Goal: Task Accomplishment & Management: Use online tool/utility

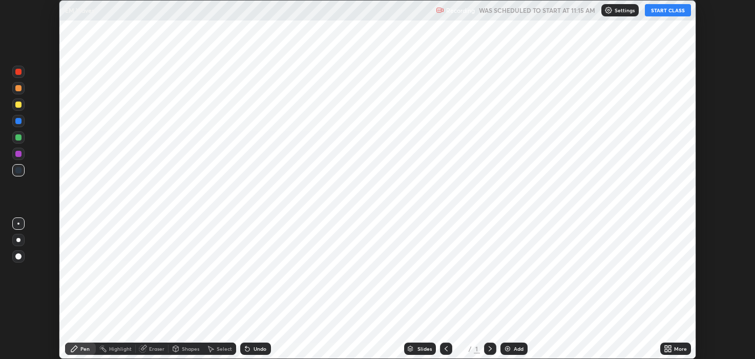
scroll to position [359, 755]
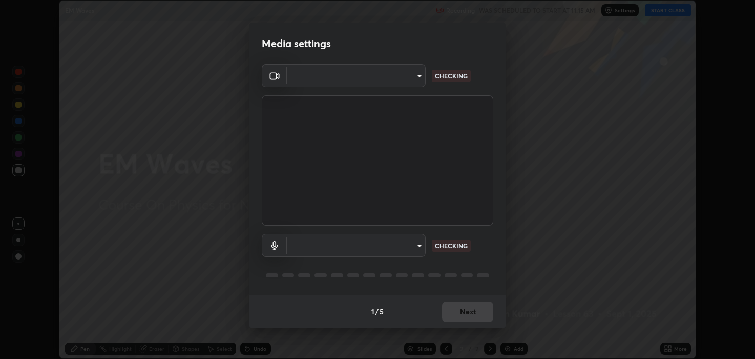
type input "2c59b190f107927fcb55c6cdfe149e37458de3dbae8a46ba74a2f9008a67dca9"
click at [353, 246] on body "Erase all EM Waves Recording WAS SCHEDULED TO START AT 11:15 AM Settings START …" at bounding box center [377, 179] width 755 height 359
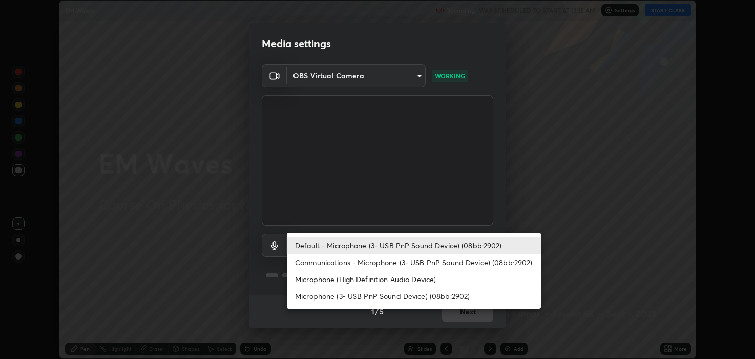
click at [339, 260] on li "Communications - Microphone (3- USB PnP Sound Device) (08bb:2902)" at bounding box center [414, 262] width 254 height 17
type input "communications"
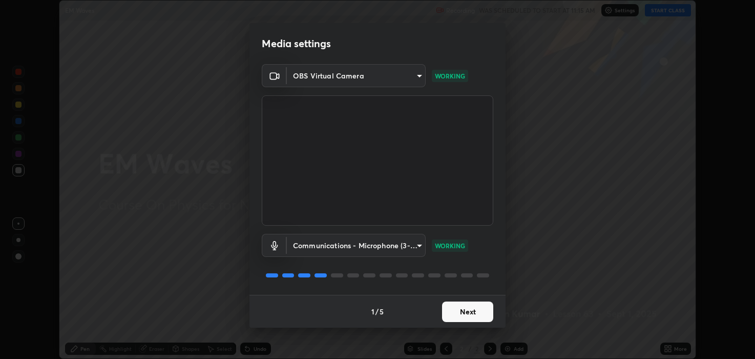
click at [466, 301] on button "Next" at bounding box center [467, 311] width 51 height 20
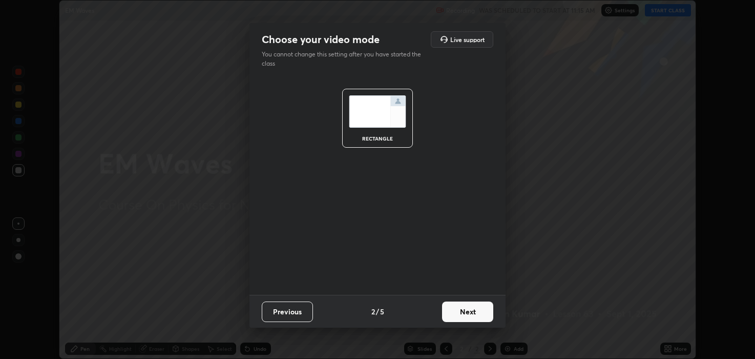
click at [466, 304] on button "Next" at bounding box center [467, 311] width 51 height 20
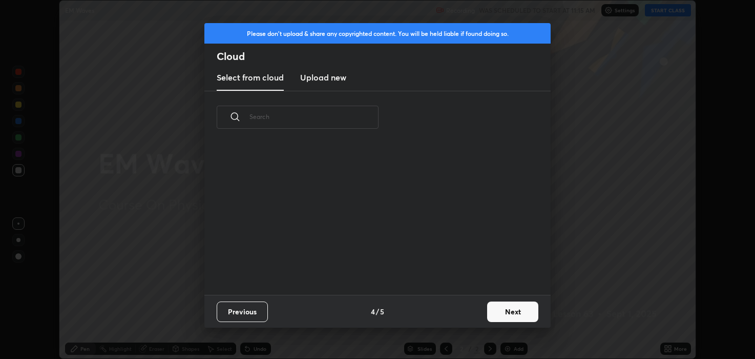
click at [472, 308] on div "Previous 4 / 5 Next" at bounding box center [377, 310] width 346 height 33
click at [501, 309] on button "Next" at bounding box center [512, 311] width 51 height 20
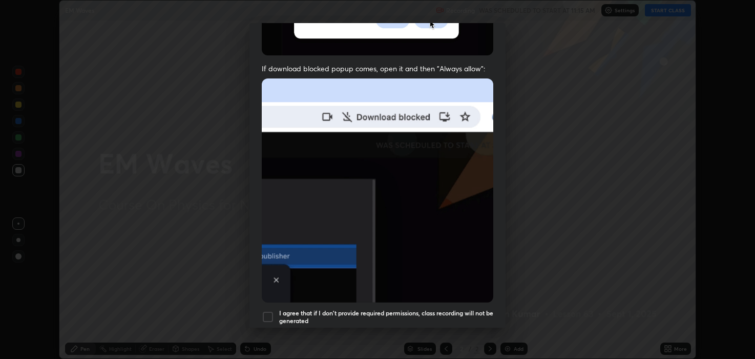
click at [320, 283] on img at bounding box center [377, 190] width 231 height 224
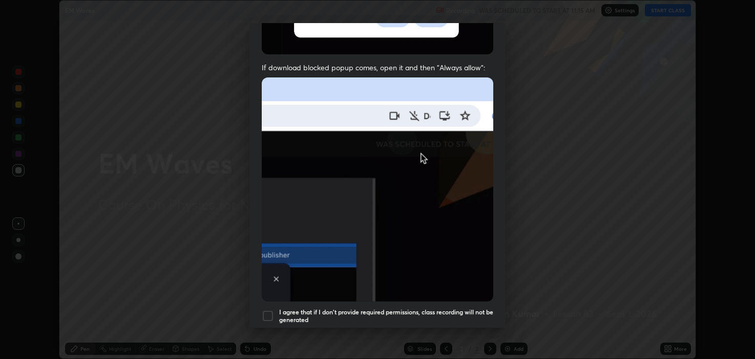
click at [283, 308] on h5 "I agree that if I don't provide required permissions, class recording will not …" at bounding box center [386, 316] width 214 height 16
click at [475, 308] on h5 "I agree that if I don't provide required permissions, class recording will not …" at bounding box center [386, 316] width 214 height 16
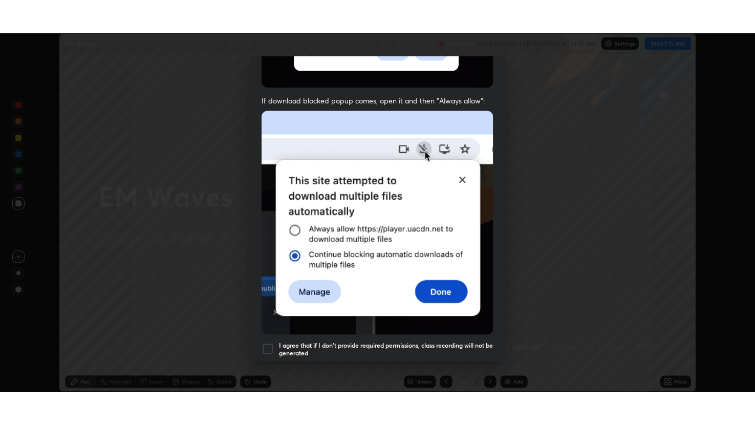
scroll to position [207, 0]
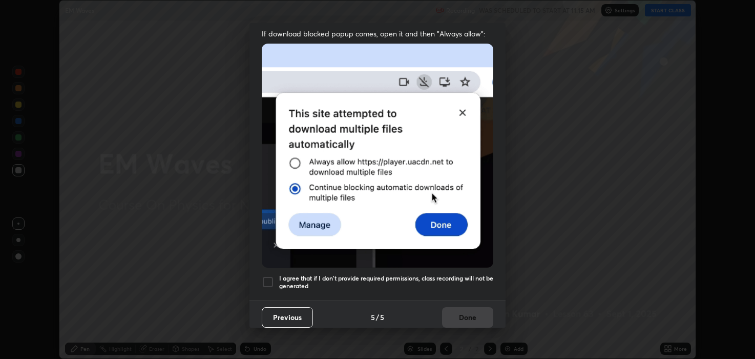
click at [428, 274] on h5 "I agree that if I don't provide required permissions, class recording will not …" at bounding box center [386, 282] width 214 height 16
click at [456, 313] on button "Done" at bounding box center [467, 317] width 51 height 20
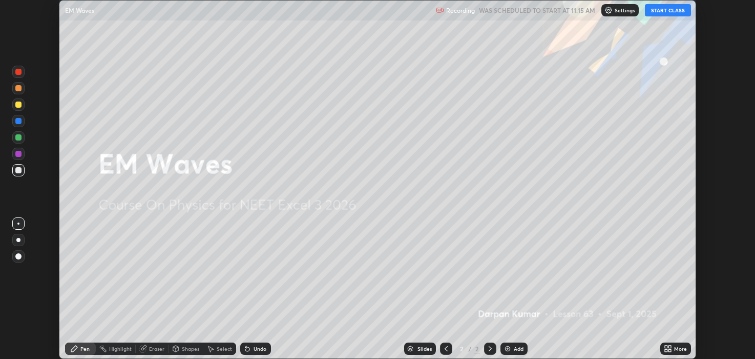
click at [658, 13] on button "START CLASS" at bounding box center [668, 10] width 46 height 12
click at [674, 347] on div "More" at bounding box center [680, 348] width 13 height 5
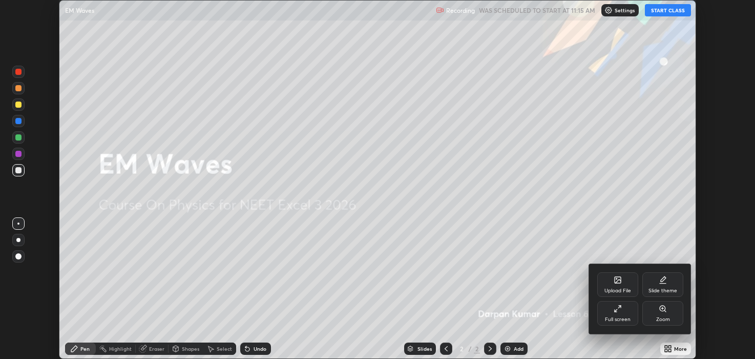
click at [613, 314] on div "Full screen" at bounding box center [617, 313] width 41 height 25
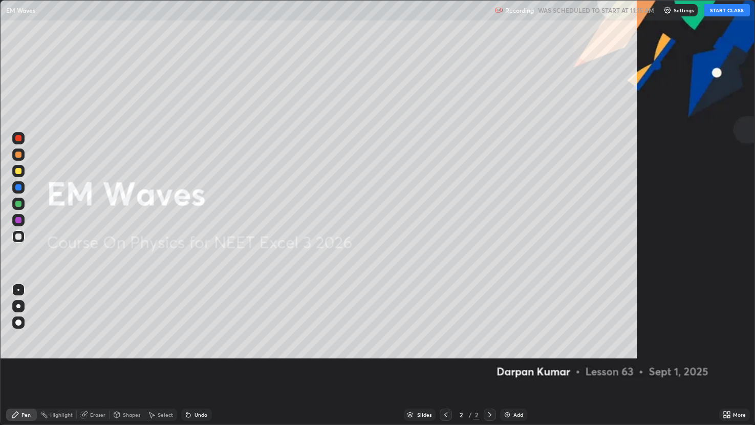
scroll to position [425, 755]
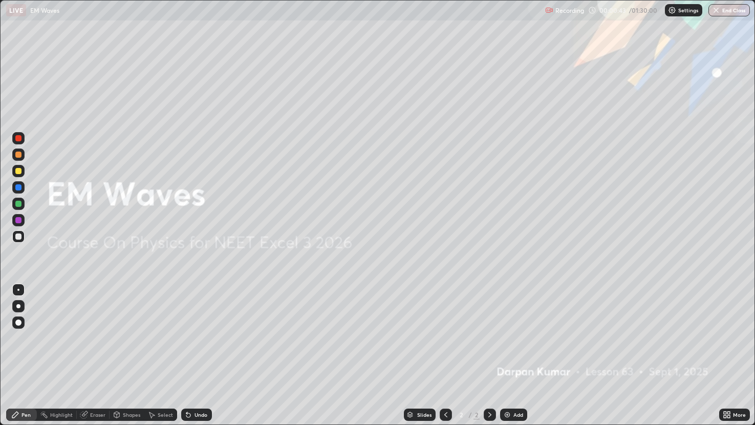
click at [515, 358] on div "Add" at bounding box center [519, 414] width 10 height 5
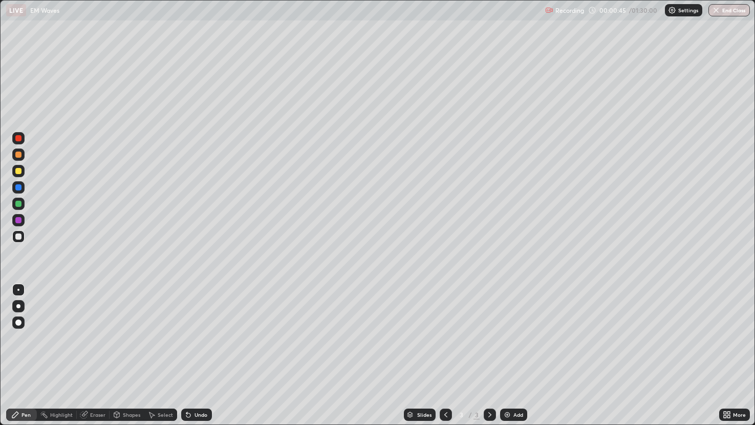
click at [24, 203] on div at bounding box center [18, 204] width 12 height 12
click at [20, 153] on div at bounding box center [18, 155] width 6 height 6
click at [173, 358] on div "Select" at bounding box center [160, 415] width 33 height 12
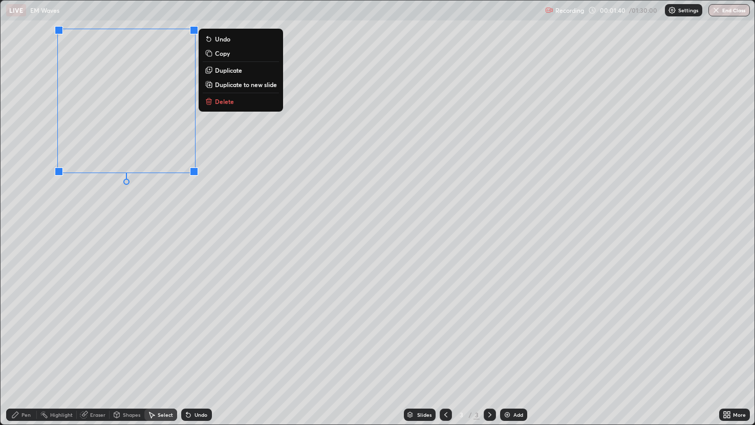
click at [32, 358] on div "Pen" at bounding box center [21, 415] width 31 height 20
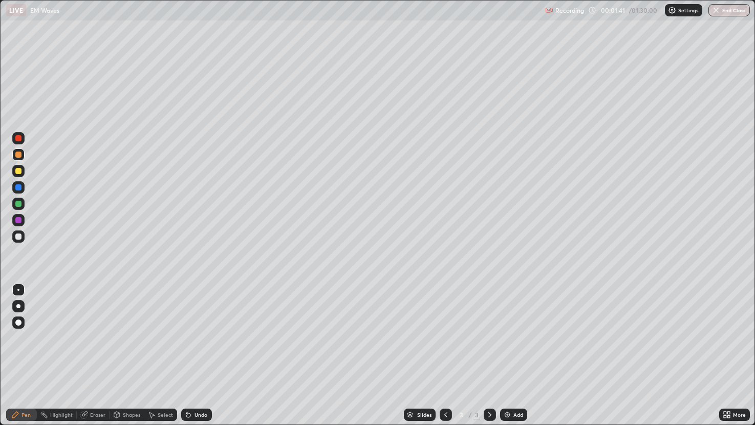
click at [17, 232] on div at bounding box center [18, 236] width 12 height 12
click at [15, 175] on div at bounding box center [18, 171] width 12 height 12
click at [18, 226] on div at bounding box center [18, 220] width 12 height 12
click at [18, 196] on div at bounding box center [18, 204] width 12 height 16
click at [14, 171] on div at bounding box center [18, 171] width 12 height 12
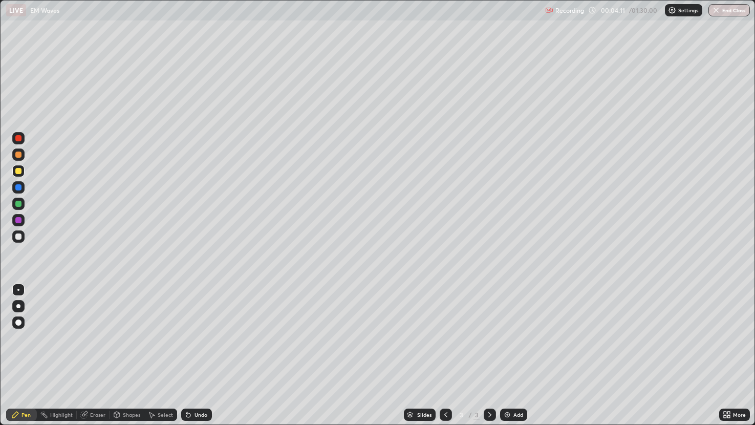
click at [507, 358] on img at bounding box center [507, 415] width 8 height 8
click at [18, 205] on div at bounding box center [18, 204] width 6 height 6
click at [20, 171] on div at bounding box center [18, 171] width 6 height 6
click at [16, 234] on div at bounding box center [18, 237] width 6 height 6
click at [14, 203] on div at bounding box center [18, 204] width 12 height 12
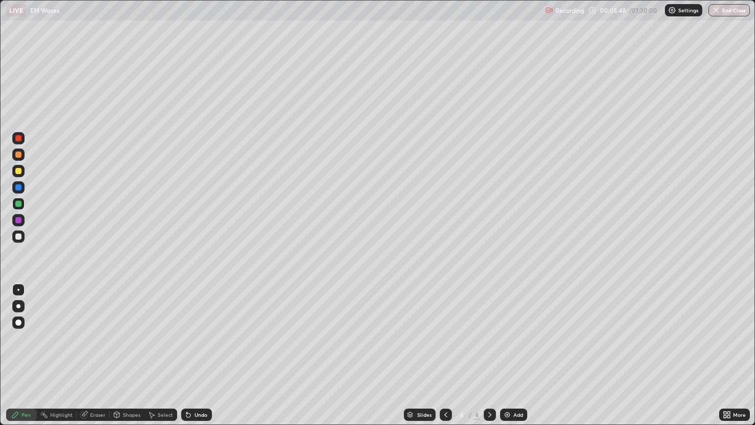
click at [196, 358] on div "Undo" at bounding box center [196, 415] width 31 height 12
click at [198, 358] on div "Undo" at bounding box center [201, 414] width 13 height 5
click at [153, 358] on div "Select" at bounding box center [160, 415] width 33 height 12
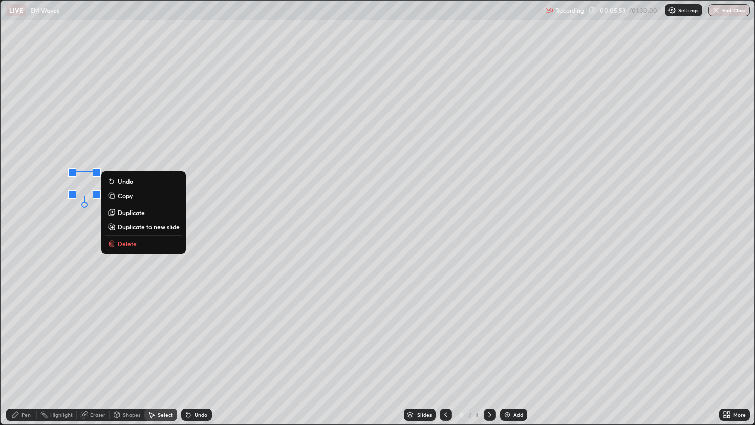
click at [22, 358] on div "Pen" at bounding box center [26, 414] width 9 height 5
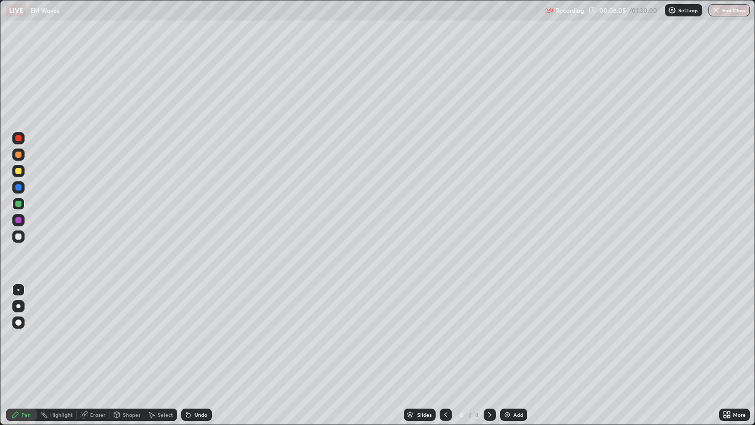
click at [155, 358] on icon at bounding box center [151, 415] width 8 height 8
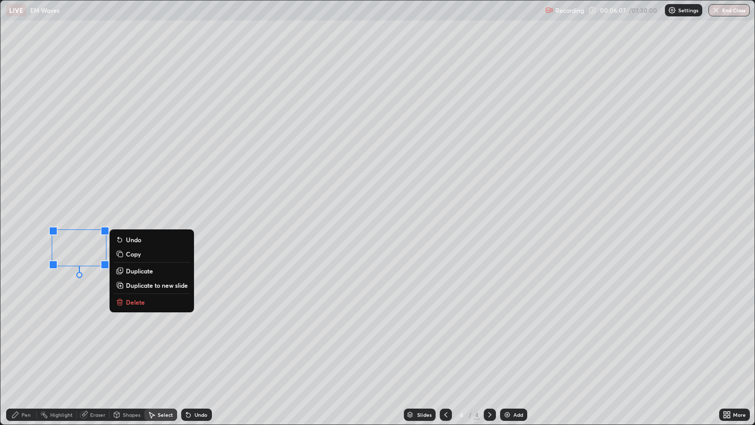
click at [26, 358] on div "Pen" at bounding box center [26, 414] width 9 height 5
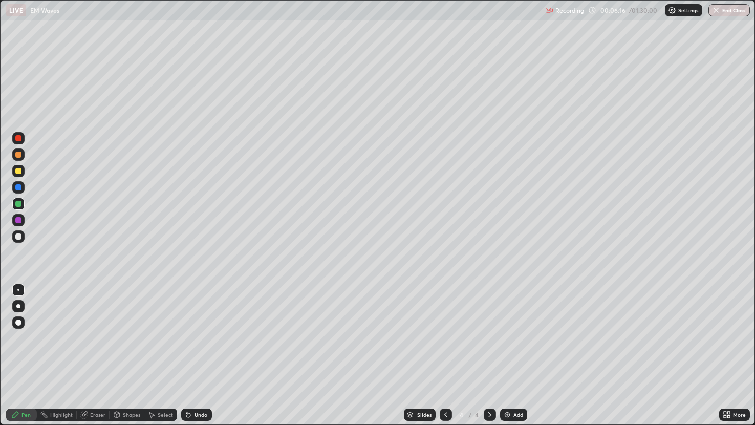
click at [18, 174] on div at bounding box center [18, 171] width 6 height 6
click at [196, 358] on div "Undo" at bounding box center [196, 415] width 31 height 12
click at [204, 358] on div "Undo" at bounding box center [194, 415] width 35 height 20
click at [201, 358] on div "Undo" at bounding box center [196, 415] width 31 height 12
click at [91, 358] on div "Eraser" at bounding box center [93, 415] width 33 height 12
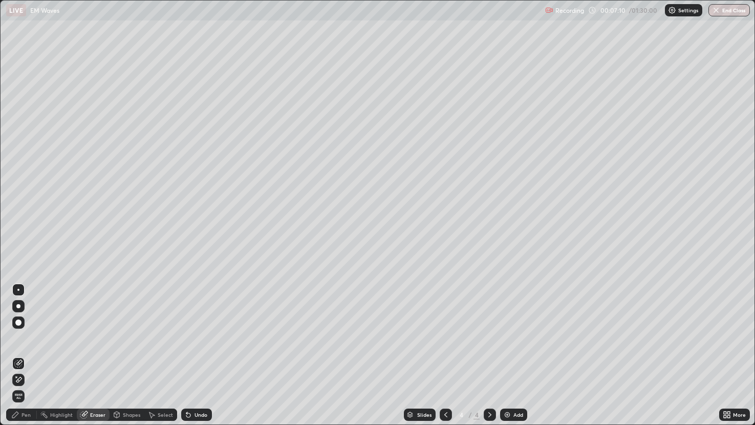
click at [19, 358] on div "Pen" at bounding box center [21, 415] width 31 height 12
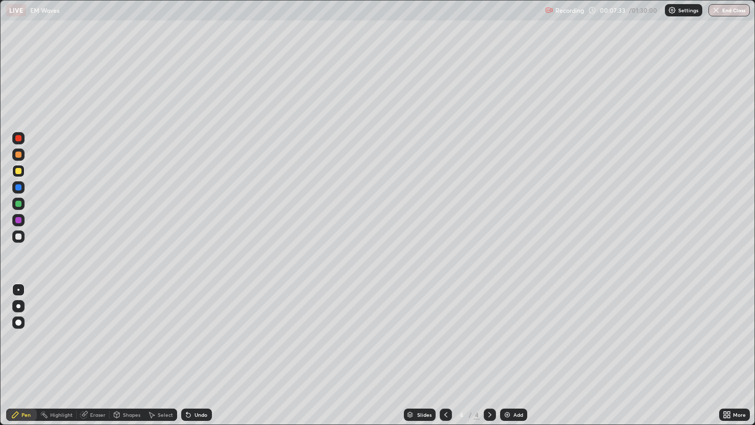
click at [22, 205] on div at bounding box center [18, 204] width 12 height 12
click at [185, 358] on div "Undo" at bounding box center [194, 415] width 35 height 20
click at [18, 174] on div at bounding box center [18, 171] width 6 height 6
click at [16, 200] on div at bounding box center [18, 204] width 12 height 12
click at [20, 238] on div at bounding box center [18, 237] width 6 height 6
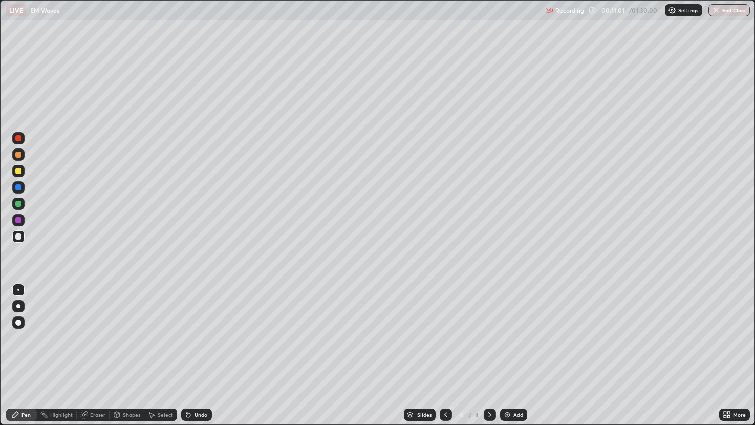
click at [15, 202] on div at bounding box center [18, 204] width 6 height 6
click at [525, 358] on div "Add" at bounding box center [513, 415] width 27 height 12
click at [16, 168] on div at bounding box center [18, 171] width 6 height 6
click at [20, 206] on div at bounding box center [18, 204] width 12 height 12
click at [196, 358] on div "Undo" at bounding box center [196, 415] width 31 height 12
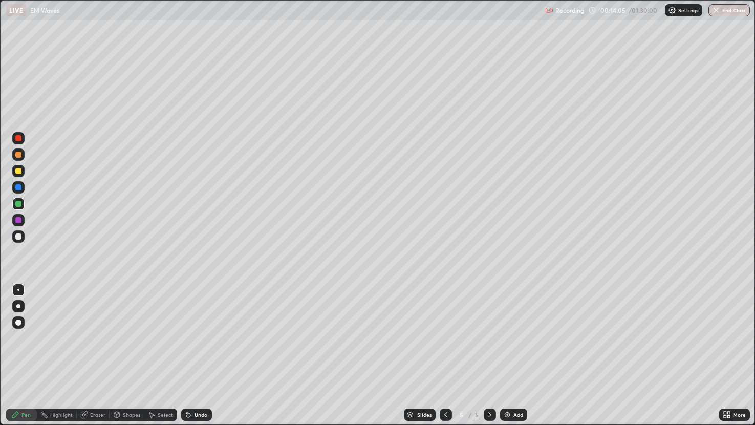
click at [17, 199] on div at bounding box center [18, 204] width 12 height 12
click at [17, 237] on div at bounding box center [18, 237] width 6 height 6
click at [196, 358] on div "Undo" at bounding box center [201, 414] width 13 height 5
click at [195, 358] on div "Undo" at bounding box center [201, 414] width 13 height 5
click at [204, 358] on div "Undo" at bounding box center [196, 415] width 31 height 12
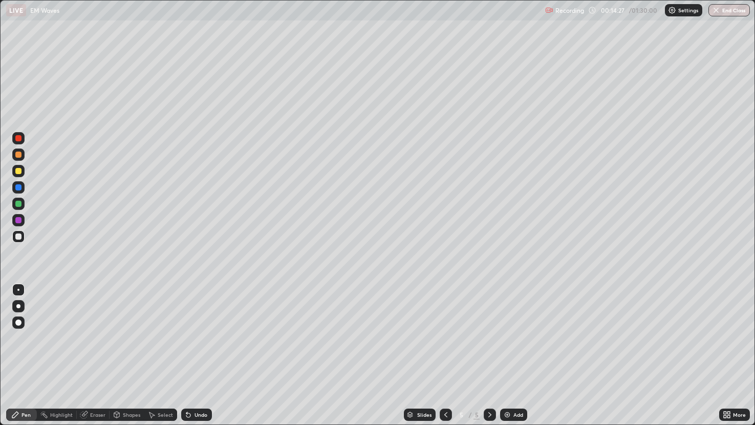
click at [201, 358] on div "Undo" at bounding box center [194, 415] width 35 height 20
click at [193, 358] on div "Undo" at bounding box center [194, 415] width 35 height 20
click at [195, 358] on div "Undo" at bounding box center [201, 414] width 13 height 5
click at [189, 358] on div "Undo" at bounding box center [194, 415] width 35 height 20
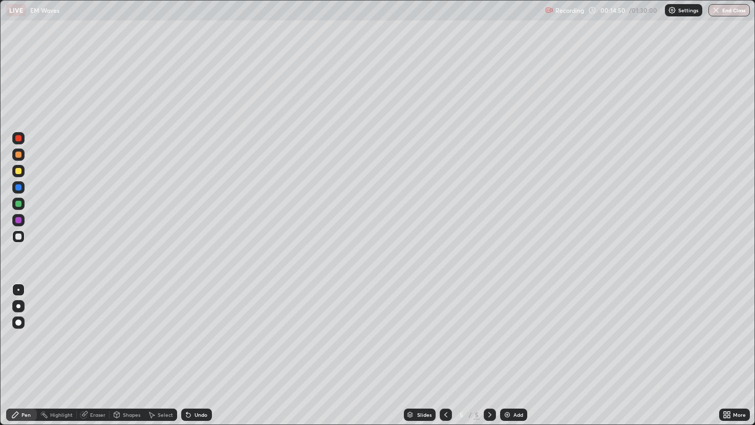
click at [158, 358] on div "Select" at bounding box center [165, 414] width 15 height 5
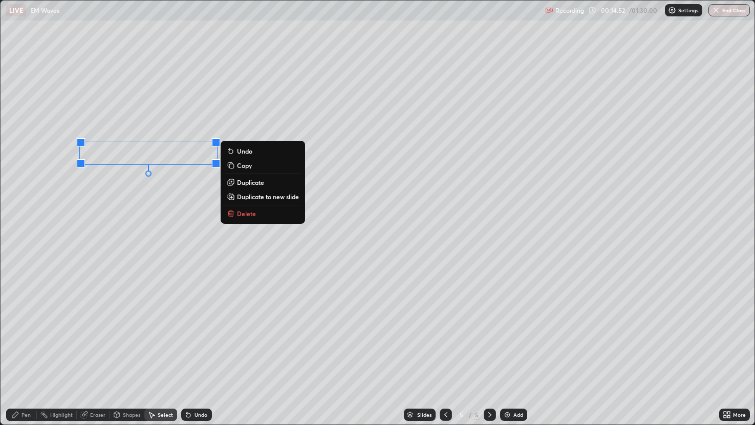
click at [246, 183] on p "Duplicate" at bounding box center [250, 182] width 27 height 8
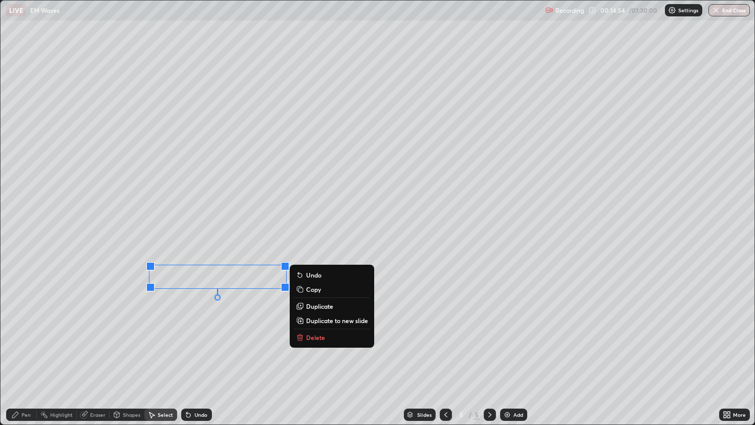
click at [22, 358] on div "Pen" at bounding box center [21, 415] width 31 height 12
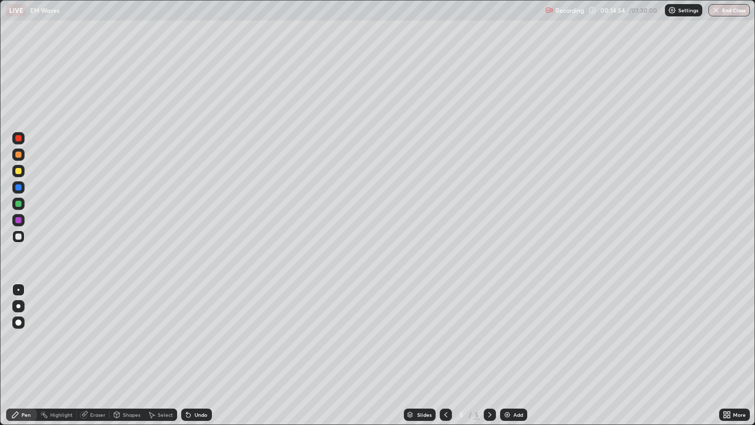
click at [18, 203] on div at bounding box center [18, 204] width 6 height 6
click at [200, 358] on div "Undo" at bounding box center [201, 414] width 13 height 5
click at [165, 358] on div "Select" at bounding box center [165, 414] width 15 height 5
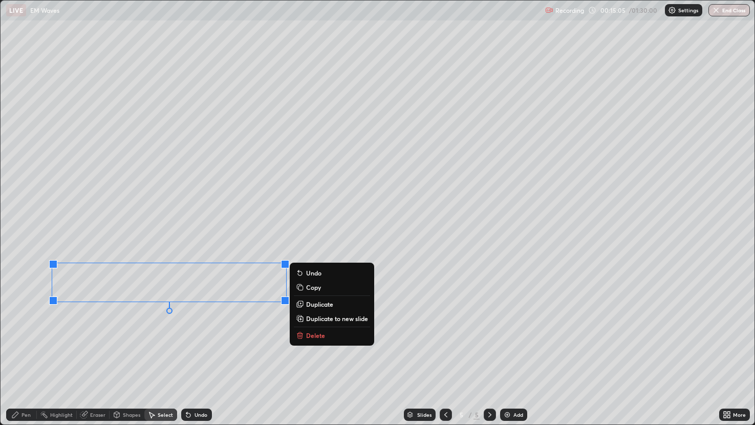
click at [306, 303] on p "Duplicate" at bounding box center [319, 304] width 27 height 8
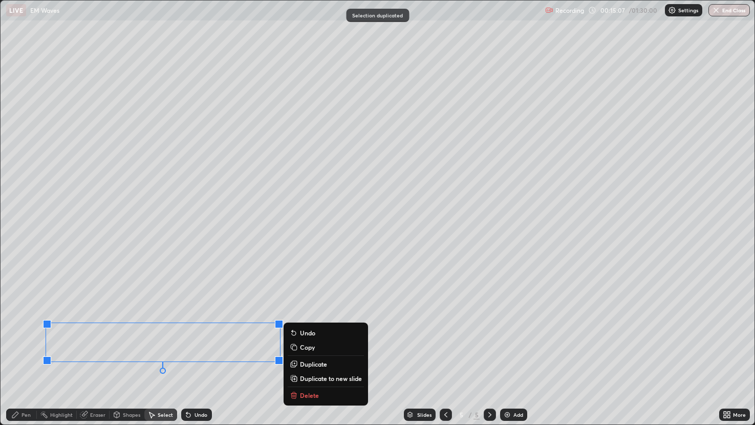
click at [20, 358] on div "Pen" at bounding box center [21, 415] width 31 height 12
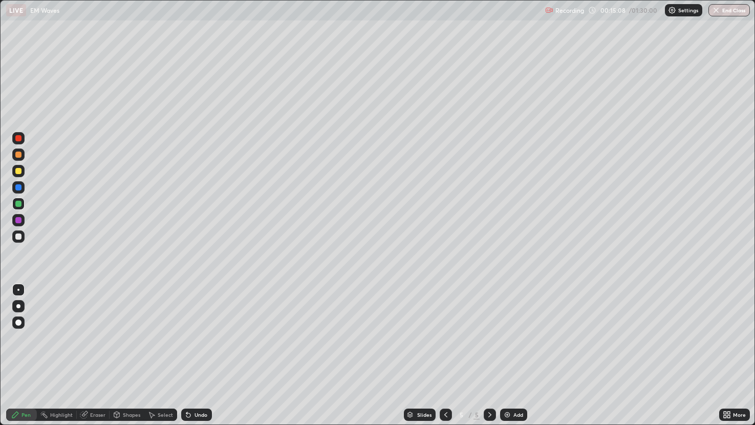
click at [17, 241] on div at bounding box center [18, 236] width 12 height 12
click at [19, 223] on div at bounding box center [18, 220] width 6 height 6
click at [18, 171] on div at bounding box center [18, 171] width 6 height 6
click at [126, 358] on div "Shapes" at bounding box center [127, 415] width 35 height 12
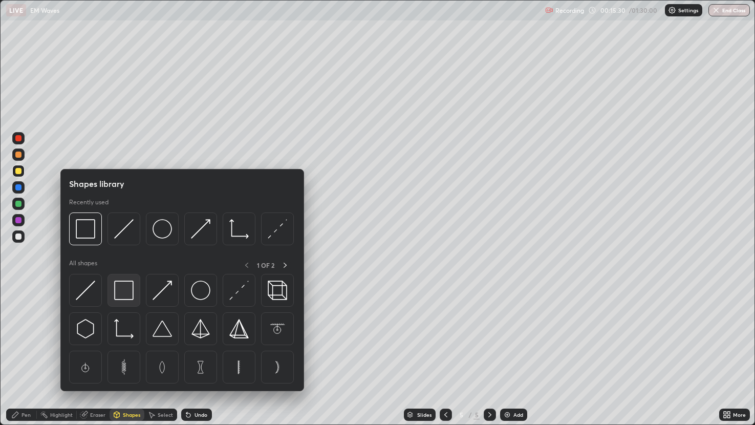
click at [133, 289] on img at bounding box center [123, 290] width 19 height 19
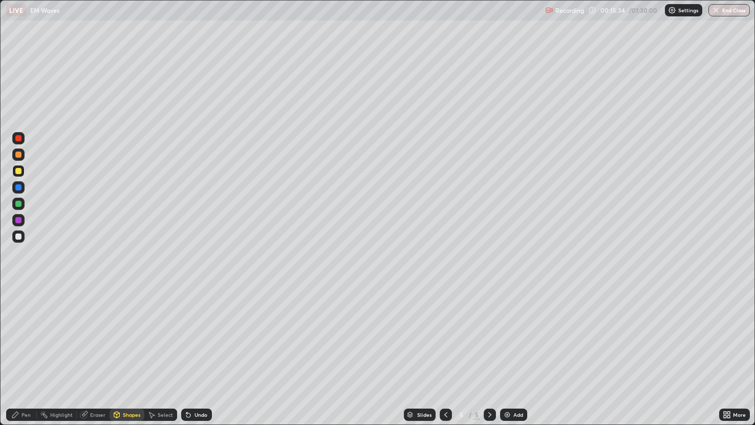
click at [34, 358] on div "Pen" at bounding box center [21, 415] width 31 height 12
click at [22, 139] on div at bounding box center [18, 138] width 12 height 12
click at [100, 358] on div "Eraser" at bounding box center [97, 414] width 15 height 5
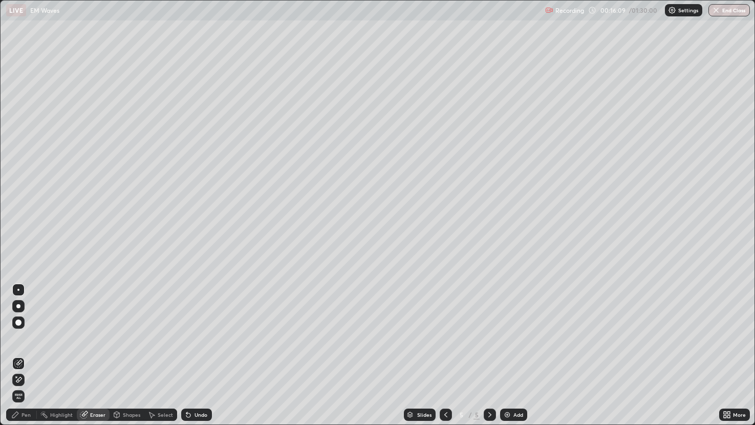
click at [34, 358] on div "Pen" at bounding box center [21, 415] width 31 height 12
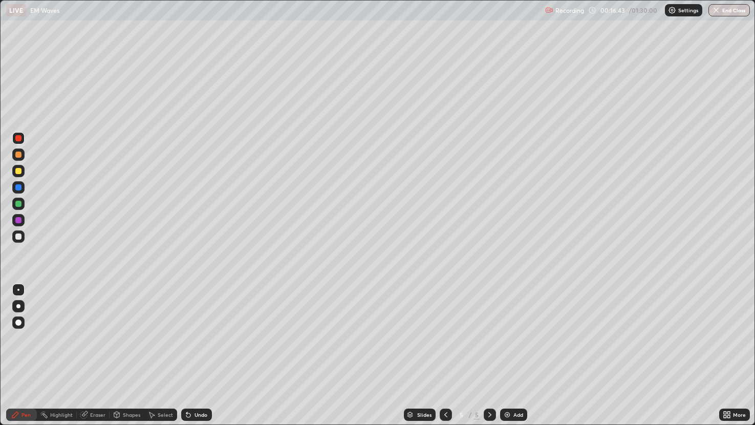
click at [201, 358] on div "Undo" at bounding box center [201, 414] width 13 height 5
click at [200, 358] on div "Undo" at bounding box center [201, 414] width 13 height 5
click at [24, 174] on div at bounding box center [18, 171] width 12 height 12
click at [504, 358] on img at bounding box center [507, 415] width 8 height 8
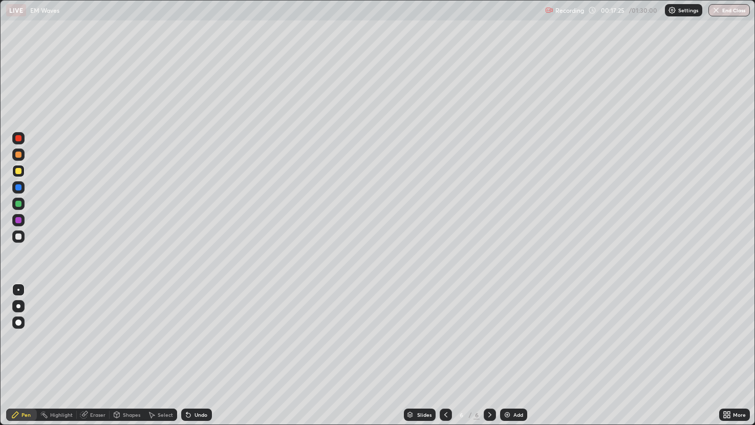
click at [20, 206] on div at bounding box center [18, 204] width 6 height 6
click at [189, 358] on div "Undo" at bounding box center [196, 415] width 31 height 12
click at [446, 358] on icon at bounding box center [446, 415] width 8 height 8
click at [489, 358] on icon at bounding box center [490, 415] width 8 height 8
click at [18, 170] on div at bounding box center [18, 171] width 6 height 6
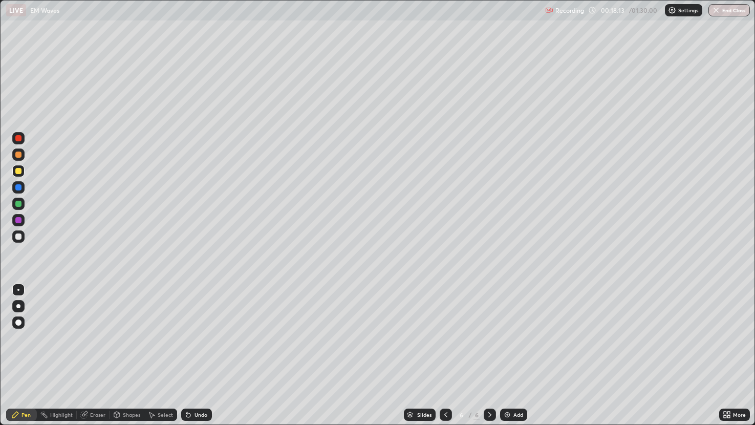
click at [161, 358] on div "Select" at bounding box center [165, 414] width 15 height 5
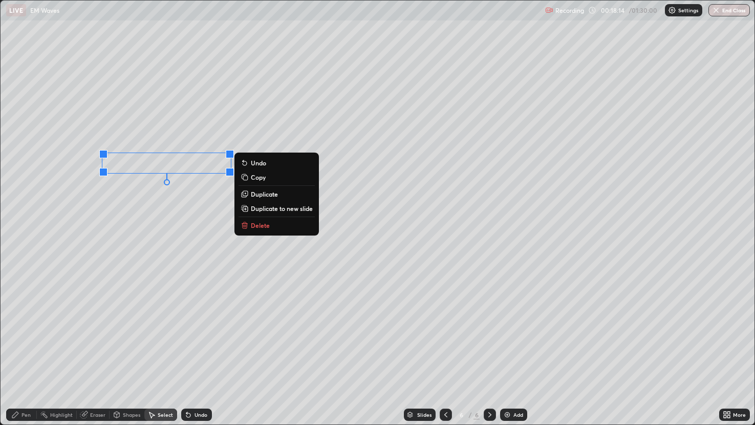
click at [265, 192] on p "Duplicate" at bounding box center [264, 194] width 27 height 8
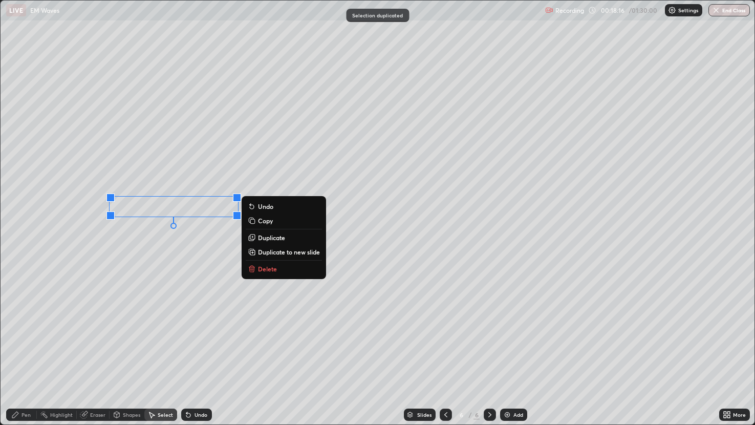
click at [30, 358] on div "Pen" at bounding box center [26, 414] width 9 height 5
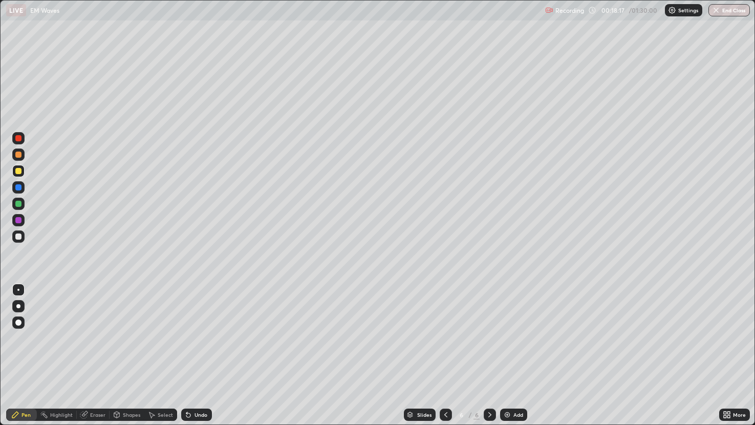
click at [16, 238] on div at bounding box center [18, 237] width 6 height 6
click at [156, 358] on div "Select" at bounding box center [160, 415] width 33 height 12
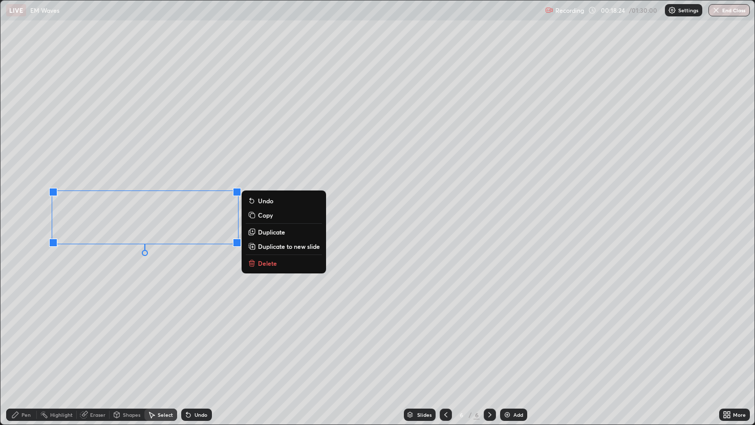
click at [269, 234] on p "Duplicate" at bounding box center [271, 232] width 27 height 8
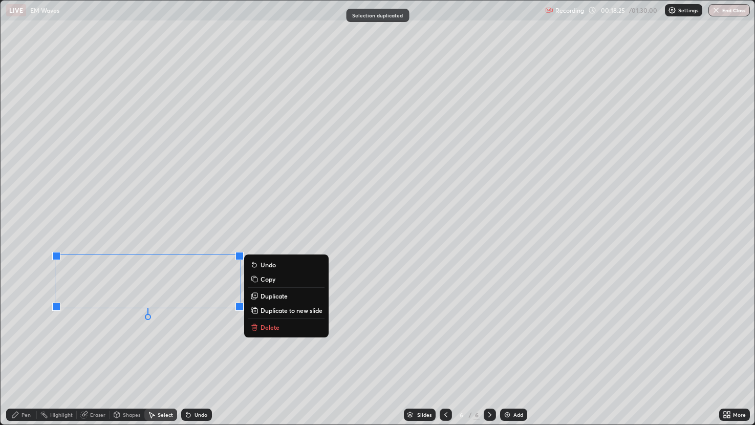
click at [24, 358] on div "Pen" at bounding box center [21, 415] width 31 height 12
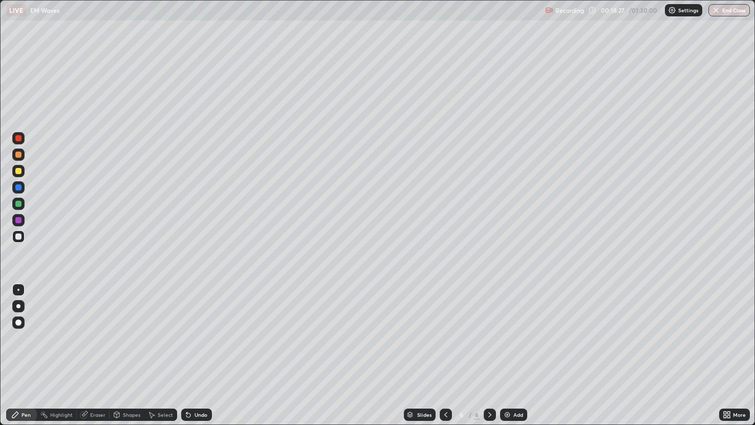
click at [18, 220] on div at bounding box center [18, 220] width 6 height 6
click at [208, 358] on div "Undo" at bounding box center [196, 415] width 31 height 12
click at [207, 358] on div "Undo" at bounding box center [196, 415] width 31 height 12
click at [22, 204] on div at bounding box center [18, 204] width 12 height 12
click at [17, 224] on div at bounding box center [18, 220] width 12 height 12
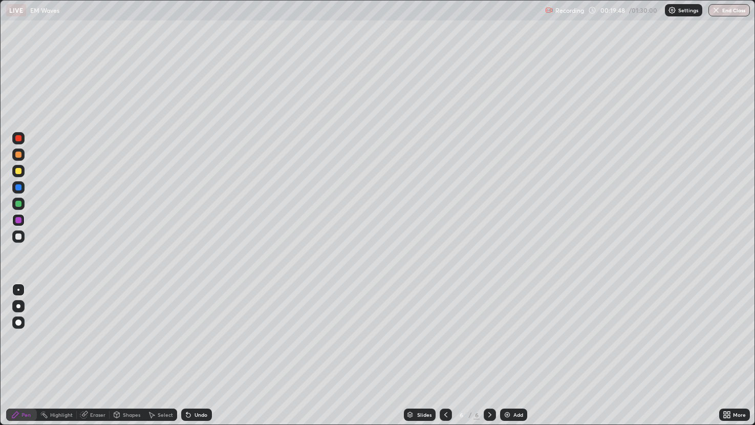
click at [447, 358] on icon at bounding box center [446, 415] width 8 height 8
click at [495, 358] on div at bounding box center [490, 415] width 12 height 12
click at [24, 237] on div at bounding box center [18, 236] width 12 height 12
click at [205, 358] on div "Undo" at bounding box center [201, 414] width 13 height 5
click at [446, 358] on icon at bounding box center [446, 415] width 8 height 8
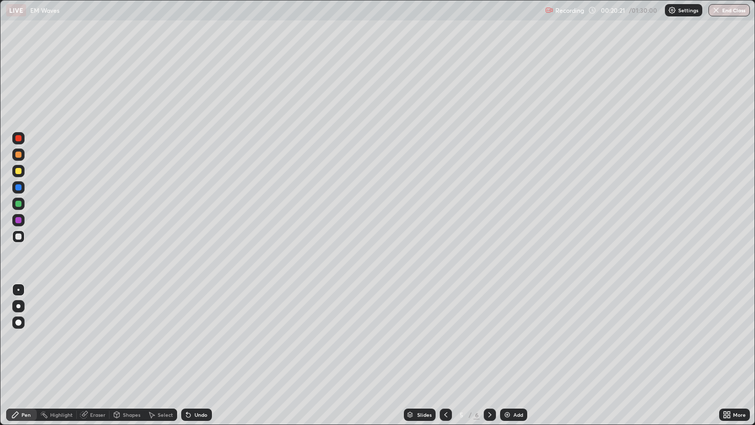
click at [22, 205] on div at bounding box center [18, 204] width 12 height 12
click at [489, 358] on icon at bounding box center [490, 415] width 8 height 8
click at [518, 358] on div "Add" at bounding box center [519, 414] width 10 height 5
click at [17, 174] on div at bounding box center [18, 171] width 6 height 6
click at [17, 206] on div at bounding box center [18, 204] width 6 height 6
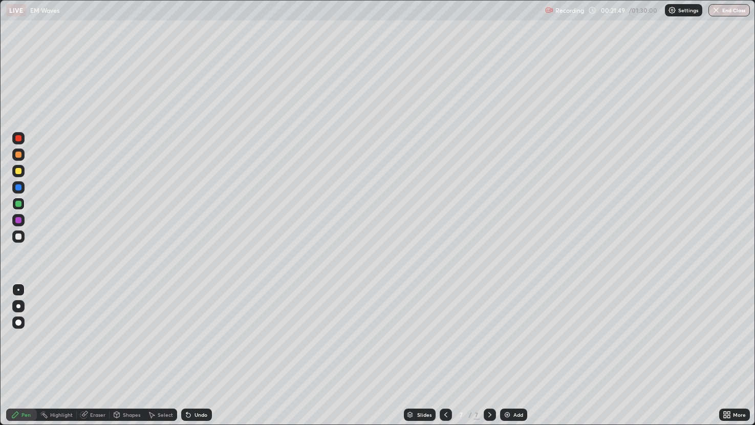
click at [17, 154] on div at bounding box center [18, 155] width 6 height 6
click at [196, 358] on div "Undo" at bounding box center [201, 414] width 13 height 5
click at [210, 358] on div "Undo" at bounding box center [196, 415] width 31 height 12
click at [207, 358] on div "Undo" at bounding box center [196, 415] width 31 height 12
click at [208, 358] on div "Undo" at bounding box center [196, 415] width 31 height 12
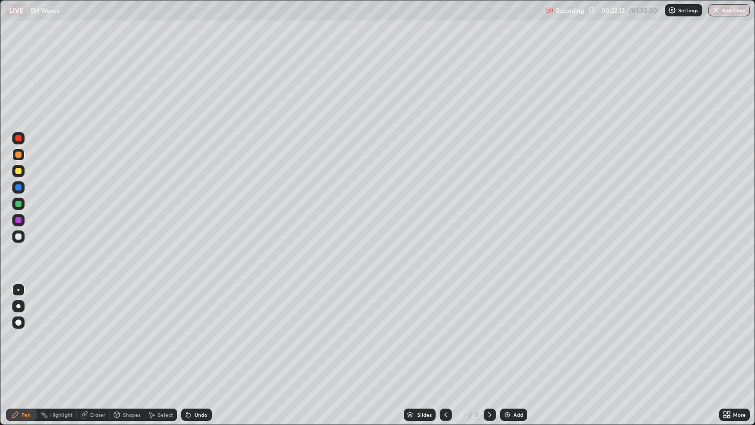
click at [201, 358] on div "Undo" at bounding box center [201, 414] width 13 height 5
click at [193, 358] on div "Undo" at bounding box center [196, 415] width 31 height 12
click at [94, 358] on div "Eraser" at bounding box center [97, 414] width 15 height 5
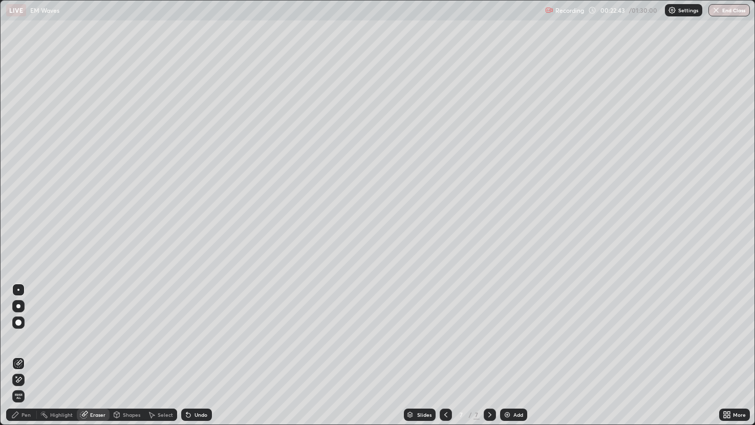
click at [17, 358] on div "Pen" at bounding box center [21, 415] width 31 height 12
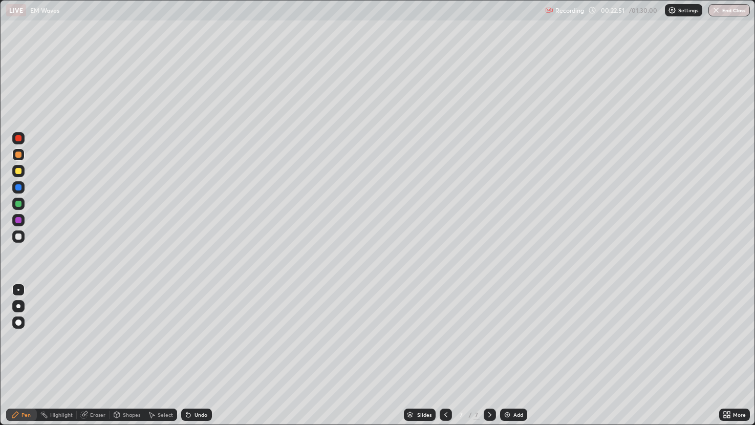
click at [196, 358] on div "Undo" at bounding box center [196, 415] width 31 height 12
click at [197, 358] on div "Undo" at bounding box center [201, 414] width 13 height 5
click at [19, 204] on div at bounding box center [18, 204] width 6 height 6
click at [432, 358] on div "Slides" at bounding box center [420, 415] width 32 height 12
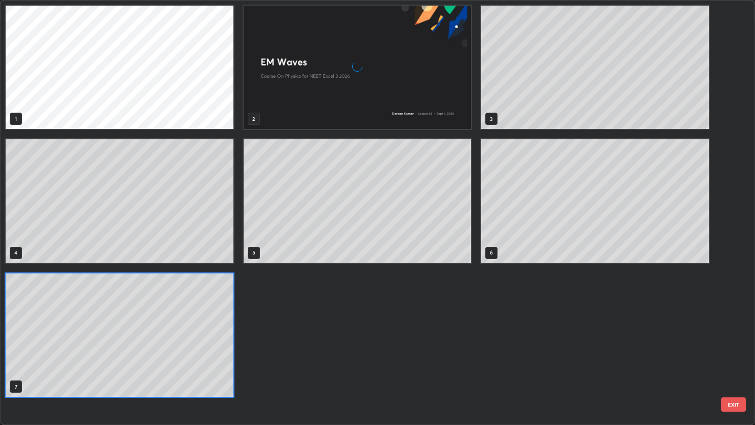
scroll to position [421, 749]
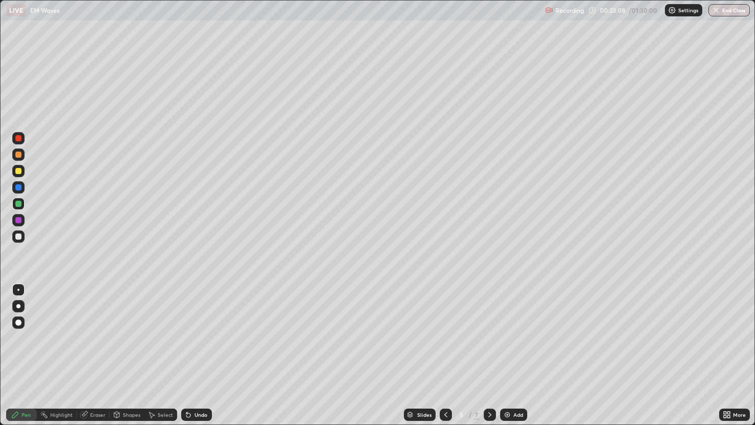
click at [489, 358] on icon at bounding box center [490, 415] width 8 height 8
click at [493, 358] on div at bounding box center [490, 415] width 12 height 12
click at [16, 173] on div at bounding box center [18, 171] width 6 height 6
click at [173, 358] on div "Select" at bounding box center [160, 415] width 33 height 12
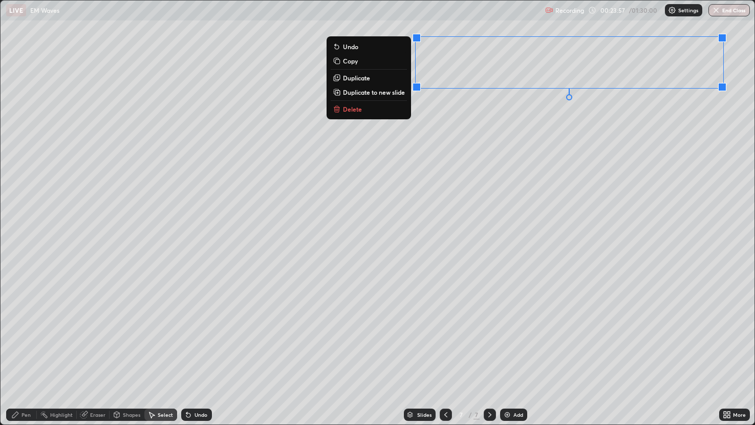
click at [34, 358] on div "Pen" at bounding box center [21, 415] width 31 height 12
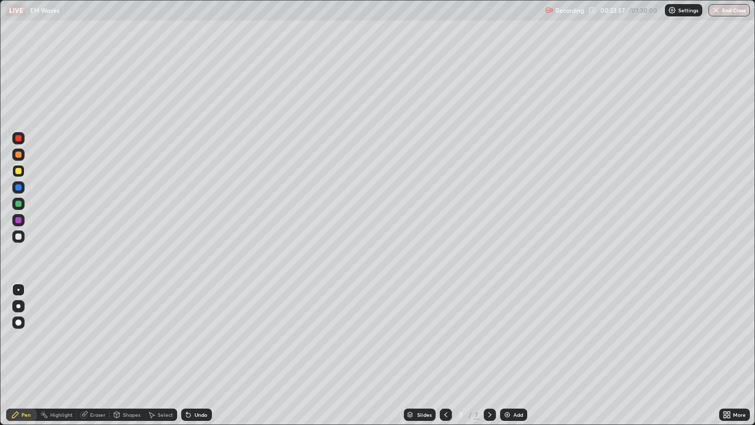
click at [24, 220] on div at bounding box center [18, 220] width 12 height 12
click at [205, 358] on div "Undo" at bounding box center [196, 415] width 31 height 12
click at [208, 358] on div "Undo" at bounding box center [196, 415] width 31 height 12
click at [209, 358] on div "Undo" at bounding box center [196, 415] width 31 height 12
click at [446, 358] on icon at bounding box center [446, 415] width 8 height 8
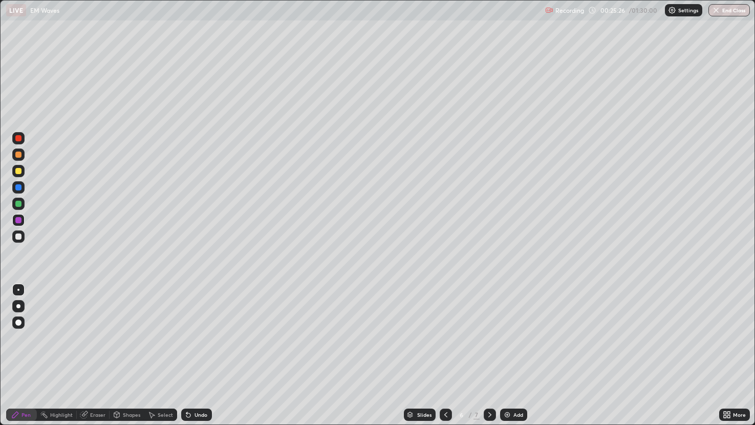
click at [445, 358] on icon at bounding box center [446, 415] width 8 height 8
click at [17, 187] on div at bounding box center [18, 187] width 6 height 6
click at [13, 173] on div at bounding box center [18, 171] width 12 height 12
click at [556, 358] on div "Slides 5 / 7 Add" at bounding box center [466, 415] width 508 height 20
click at [489, 358] on icon at bounding box center [490, 415] width 8 height 8
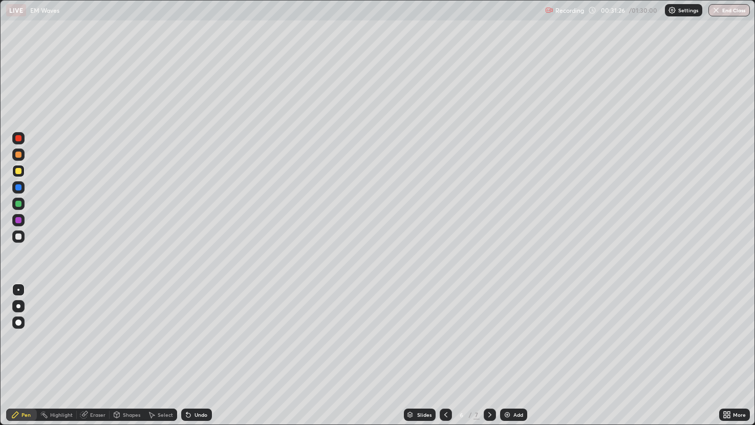
click at [12, 205] on div at bounding box center [18, 204] width 12 height 12
click at [496, 358] on div at bounding box center [490, 415] width 12 height 20
click at [18, 237] on div at bounding box center [18, 237] width 6 height 6
click at [15, 204] on div at bounding box center [18, 204] width 6 height 6
click at [518, 358] on div "Add" at bounding box center [519, 414] width 10 height 5
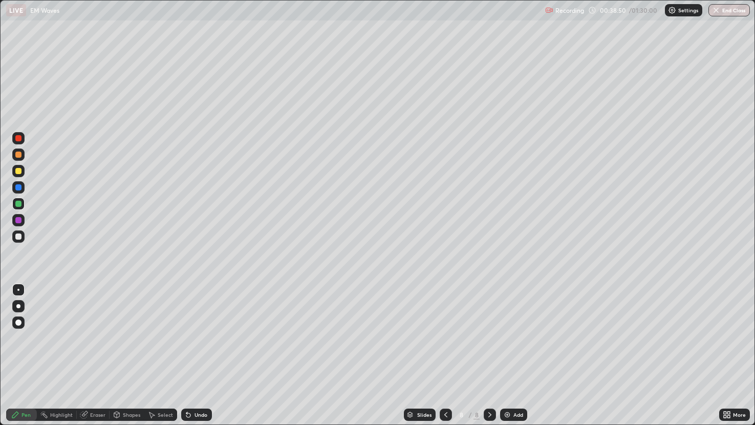
click at [18, 172] on div at bounding box center [18, 171] width 6 height 6
click at [195, 358] on div "Undo" at bounding box center [201, 414] width 13 height 5
click at [19, 187] on div at bounding box center [18, 187] width 6 height 6
click at [16, 176] on div at bounding box center [18, 171] width 12 height 12
click at [18, 236] on div at bounding box center [18, 237] width 6 height 6
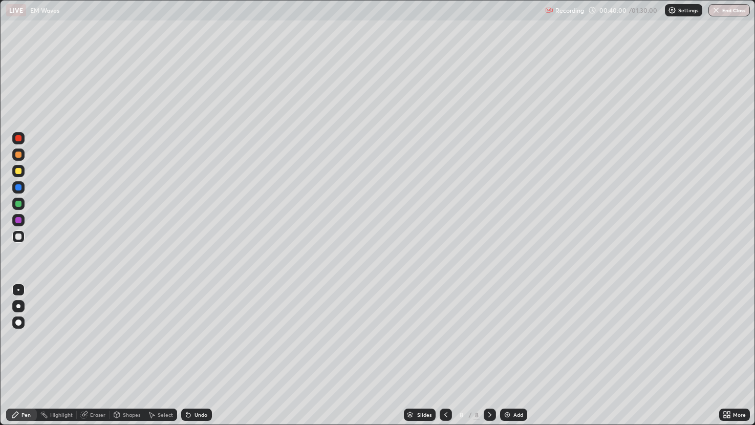
click at [97, 358] on div "Eraser" at bounding box center [97, 414] width 15 height 5
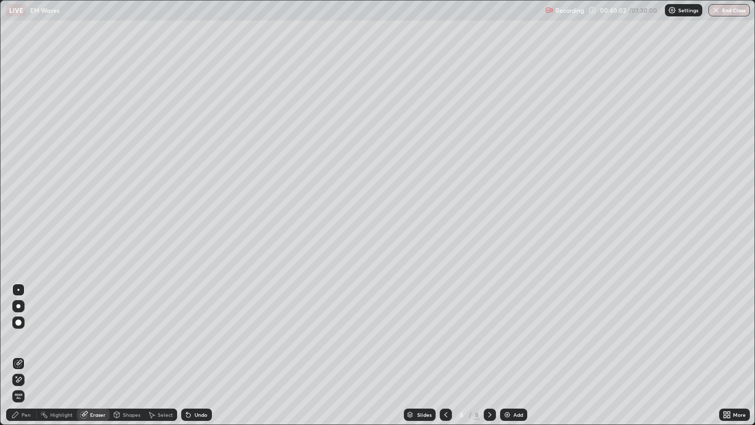
click at [23, 358] on div "Pen" at bounding box center [26, 414] width 9 height 5
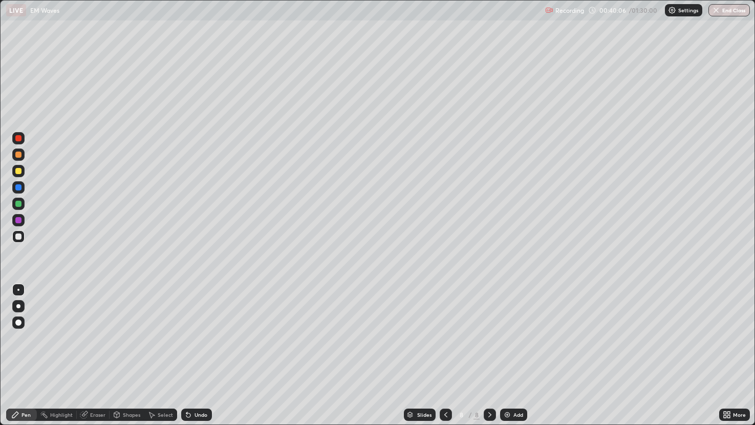
click at [200, 358] on div "Undo" at bounding box center [196, 415] width 31 height 12
click at [195, 358] on div "Undo" at bounding box center [196, 415] width 31 height 12
click at [17, 173] on div at bounding box center [18, 171] width 6 height 6
click at [18, 155] on div at bounding box center [18, 155] width 6 height 6
click at [200, 358] on div "Undo" at bounding box center [201, 414] width 13 height 5
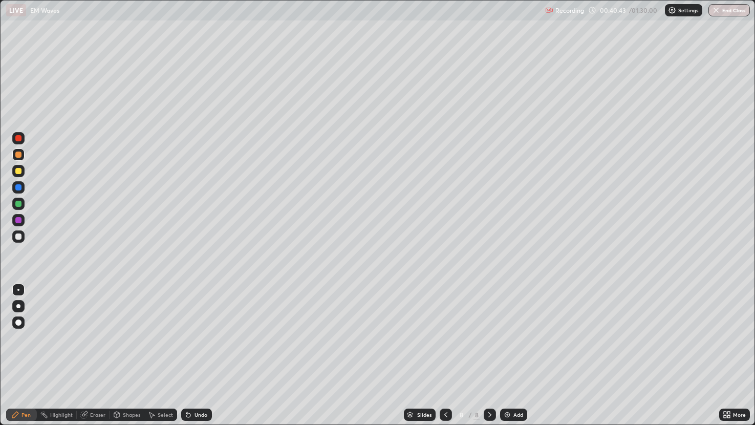
click at [19, 204] on div at bounding box center [18, 204] width 6 height 6
click at [202, 358] on div "Undo" at bounding box center [196, 415] width 31 height 12
click at [209, 358] on div "Undo" at bounding box center [196, 415] width 31 height 12
click at [96, 358] on div "Eraser" at bounding box center [97, 414] width 15 height 5
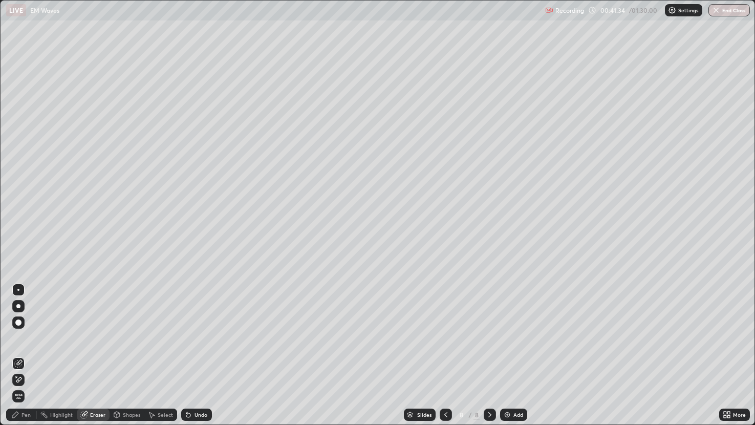
click at [27, 358] on div "Pen" at bounding box center [26, 414] width 9 height 5
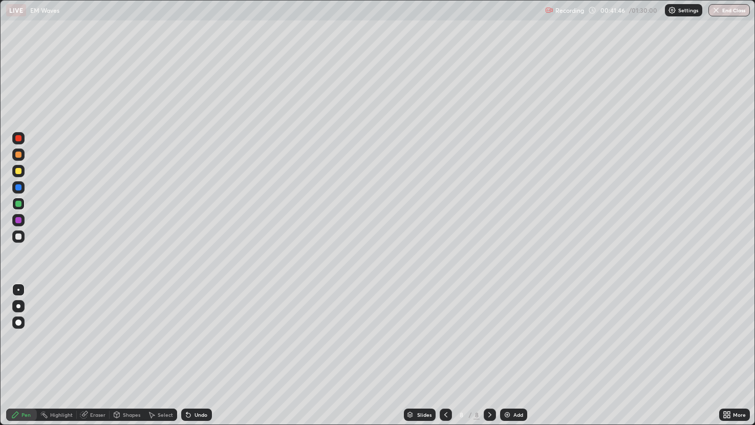
click at [19, 220] on div at bounding box center [18, 220] width 6 height 6
click at [98, 358] on div "Eraser" at bounding box center [97, 414] width 15 height 5
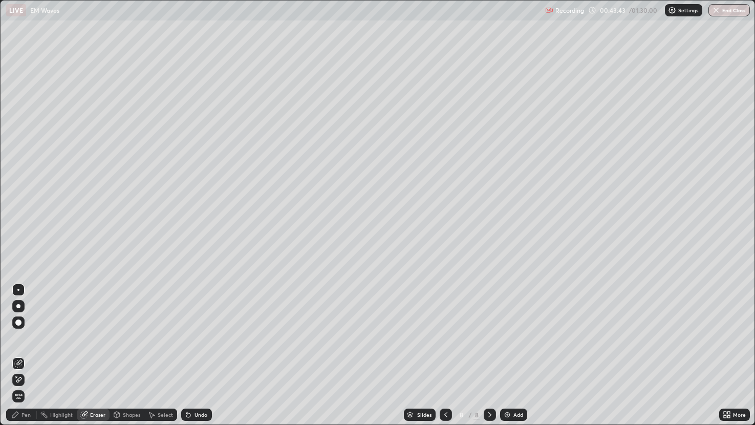
click at [31, 358] on div "Pen" at bounding box center [21, 415] width 31 height 12
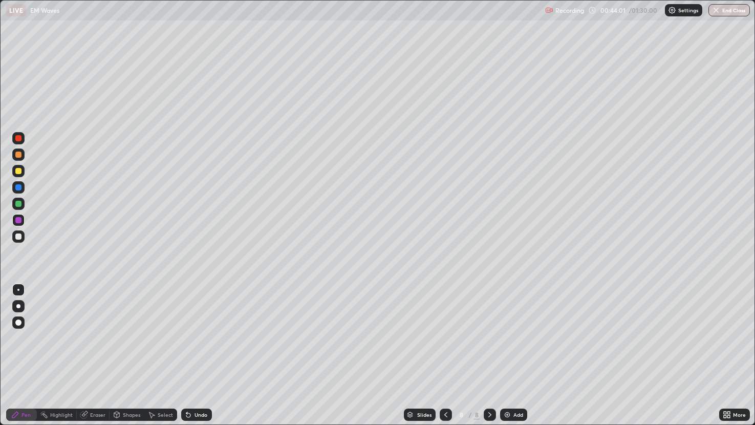
click at [17, 203] on div at bounding box center [18, 204] width 6 height 6
click at [13, 137] on div at bounding box center [18, 138] width 12 height 12
click at [16, 154] on div at bounding box center [18, 155] width 6 height 6
click at [501, 358] on div "Add" at bounding box center [513, 415] width 27 height 12
click at [23, 143] on div at bounding box center [18, 138] width 12 height 12
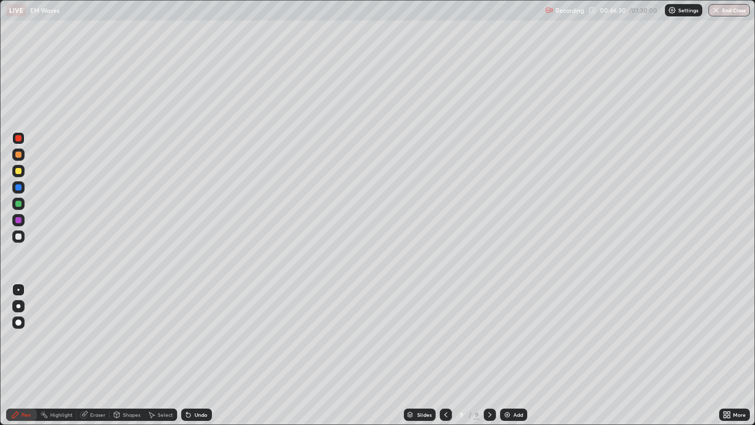
click at [18, 155] on div at bounding box center [18, 155] width 6 height 6
click at [19, 204] on div at bounding box center [18, 204] width 6 height 6
click at [18, 171] on div at bounding box center [18, 171] width 6 height 6
click at [189, 358] on div "Undo" at bounding box center [196, 415] width 31 height 12
click at [90, 358] on div "Eraser" at bounding box center [93, 415] width 33 height 12
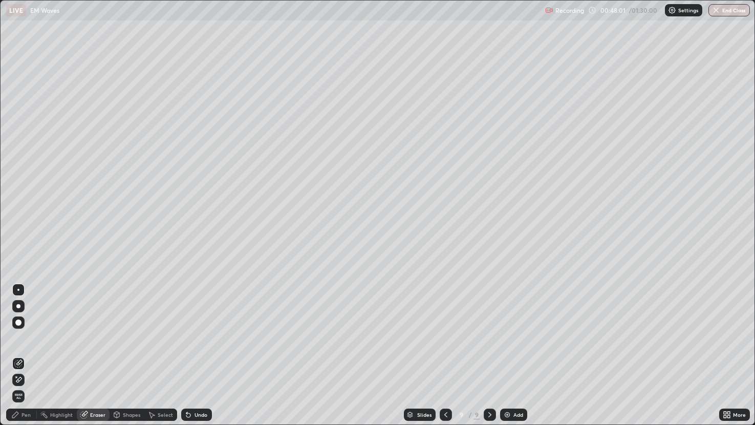
click at [23, 358] on div "Pen" at bounding box center [21, 415] width 31 height 12
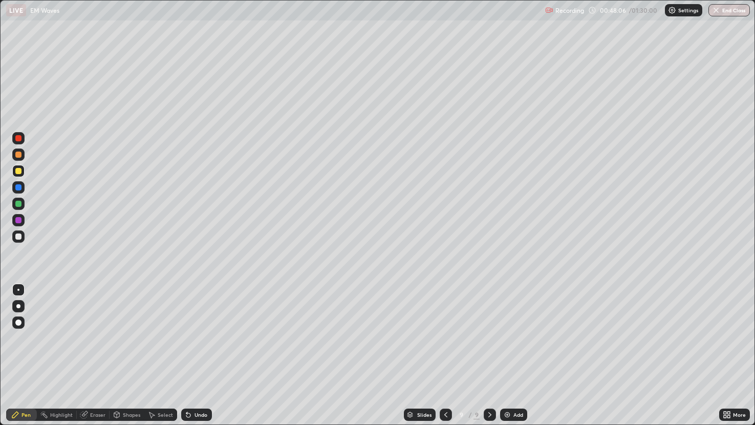
click at [18, 203] on div at bounding box center [18, 204] width 6 height 6
click at [123, 358] on div "Shapes" at bounding box center [127, 415] width 35 height 12
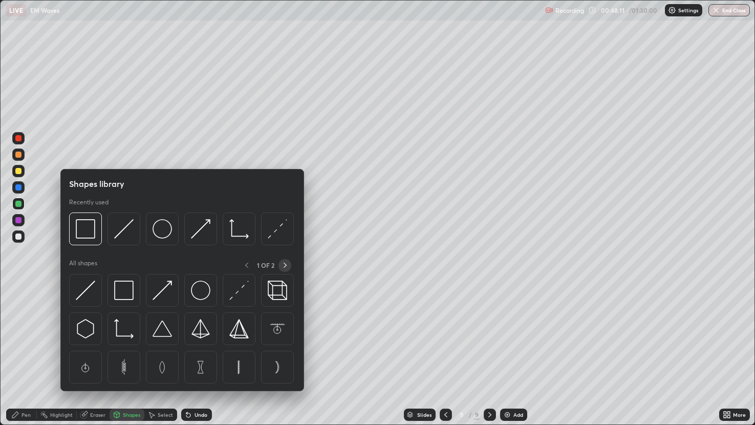
click at [285, 265] on icon at bounding box center [285, 265] width 8 height 8
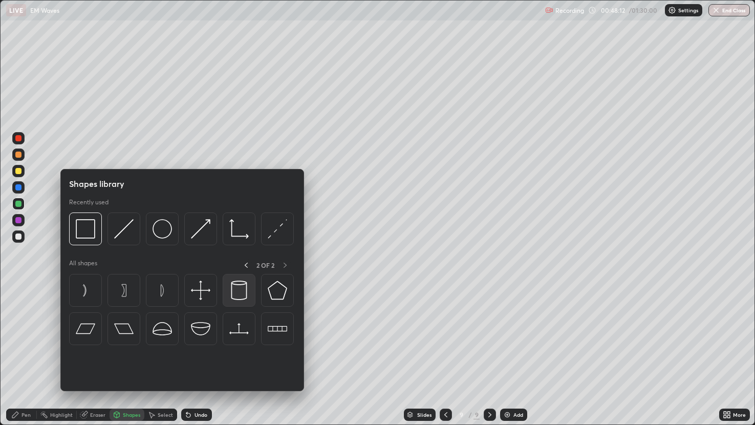
click at [244, 292] on img at bounding box center [238, 290] width 19 height 19
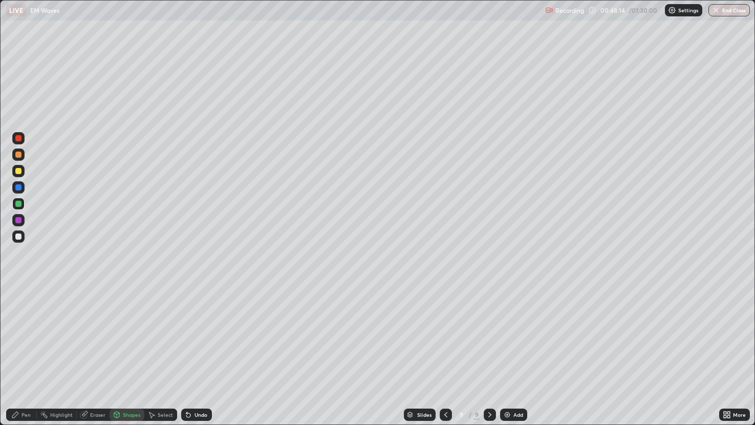
click at [161, 358] on div "Select" at bounding box center [165, 414] width 15 height 5
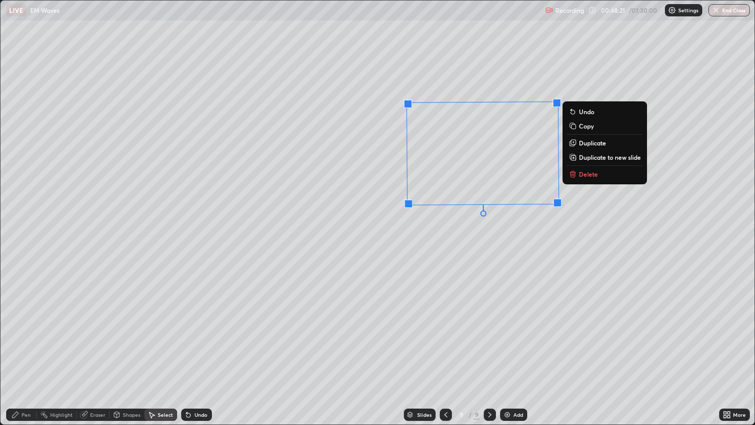
click at [30, 358] on div "Pen" at bounding box center [26, 414] width 9 height 5
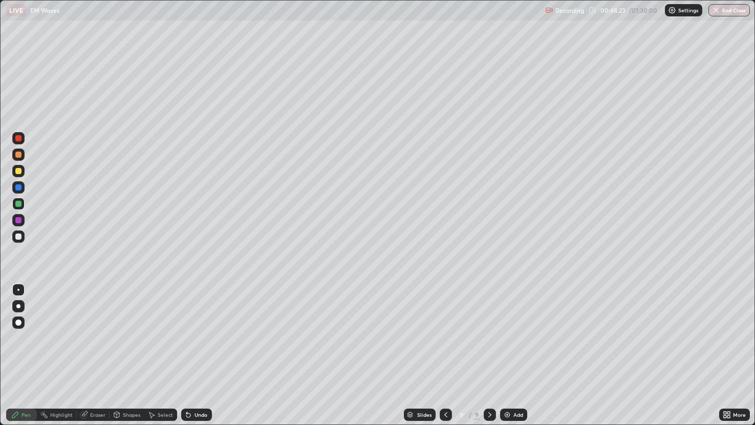
click at [19, 171] on div at bounding box center [18, 171] width 6 height 6
click at [197, 358] on div "Undo" at bounding box center [201, 414] width 13 height 5
click at [186, 358] on icon at bounding box center [188, 415] width 4 height 4
click at [17, 182] on div at bounding box center [18, 187] width 12 height 12
click at [17, 203] on div at bounding box center [18, 204] width 6 height 6
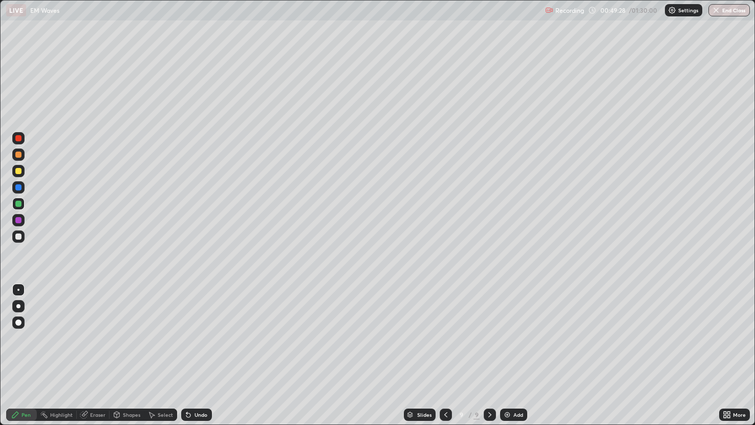
click at [18, 236] on div at bounding box center [18, 237] width 6 height 6
click at [83, 358] on icon at bounding box center [83, 415] width 7 height 7
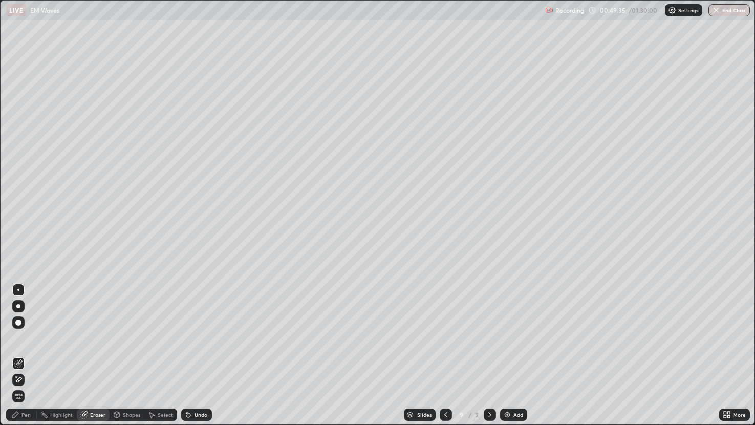
click at [27, 358] on div "Pen" at bounding box center [21, 415] width 31 height 12
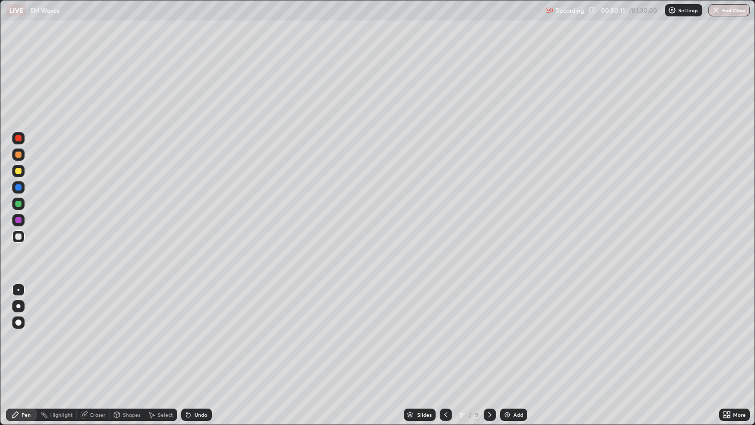
click at [157, 358] on div "Select" at bounding box center [160, 415] width 33 height 20
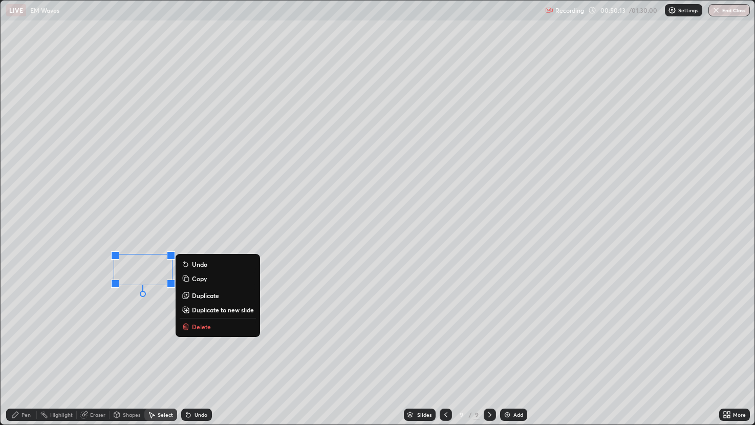
click at [198, 294] on p "Duplicate" at bounding box center [205, 295] width 27 height 8
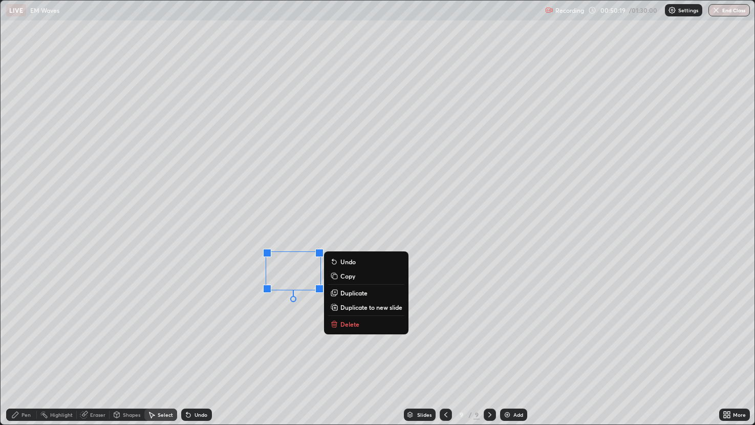
click at [21, 358] on div "Pen" at bounding box center [21, 415] width 31 height 12
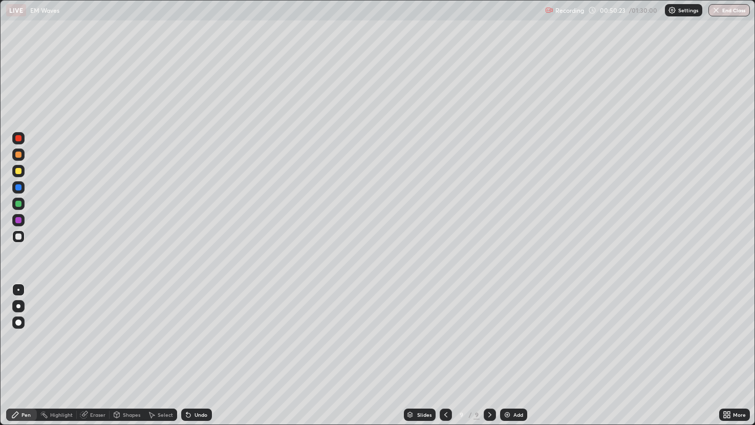
click at [206, 358] on div "Undo" at bounding box center [201, 414] width 13 height 5
click at [204, 358] on div "Undo" at bounding box center [196, 415] width 31 height 12
click at [17, 170] on div at bounding box center [18, 171] width 6 height 6
click at [200, 358] on div "Undo" at bounding box center [201, 414] width 13 height 5
click at [20, 155] on div at bounding box center [18, 155] width 6 height 6
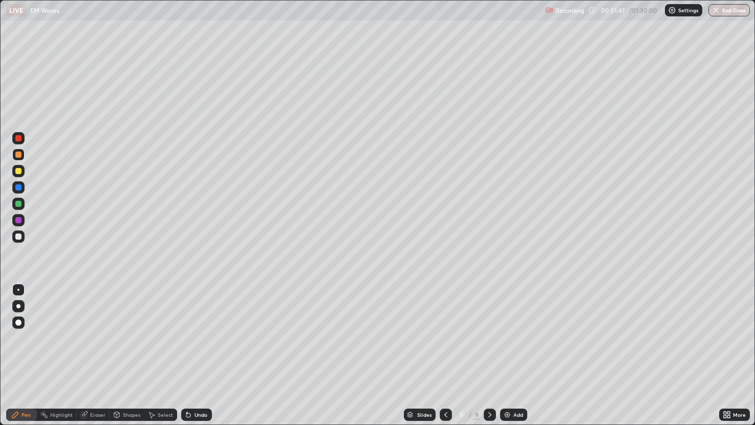
click at [510, 358] on img at bounding box center [507, 415] width 8 height 8
click at [17, 205] on div at bounding box center [18, 204] width 6 height 6
click at [22, 173] on div at bounding box center [18, 171] width 12 height 12
click at [198, 358] on div "Undo" at bounding box center [201, 414] width 13 height 5
click at [17, 206] on div at bounding box center [18, 204] width 6 height 6
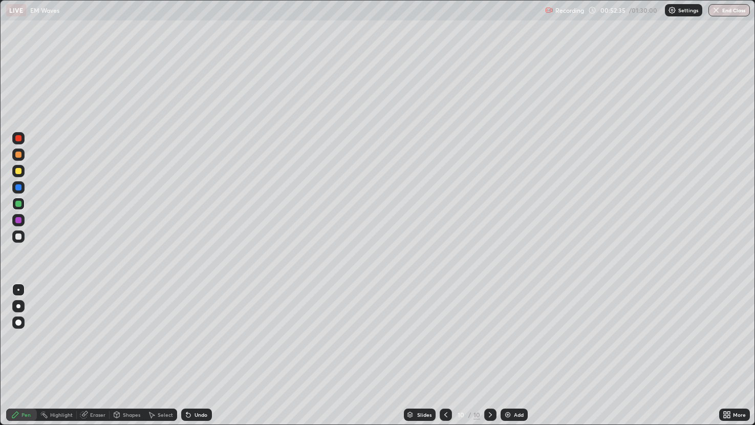
click at [21, 157] on div at bounding box center [18, 155] width 12 height 12
click at [431, 358] on div "Slides" at bounding box center [420, 415] width 32 height 12
click at [489, 358] on icon at bounding box center [491, 415] width 8 height 8
click at [21, 221] on div at bounding box center [18, 220] width 6 height 6
click at [18, 204] on div at bounding box center [18, 204] width 6 height 6
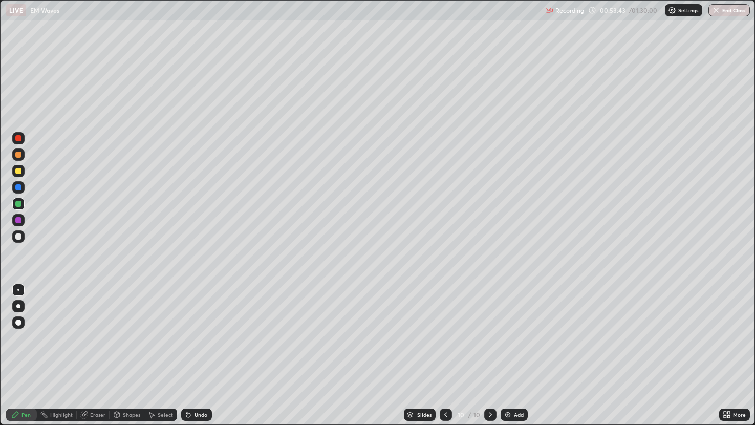
click at [22, 171] on div at bounding box center [18, 171] width 12 height 12
click at [18, 204] on div at bounding box center [18, 204] width 6 height 6
click at [21, 235] on div at bounding box center [18, 237] width 6 height 6
click at [17, 174] on div at bounding box center [18, 171] width 6 height 6
click at [209, 358] on div "Undo" at bounding box center [196, 415] width 31 height 12
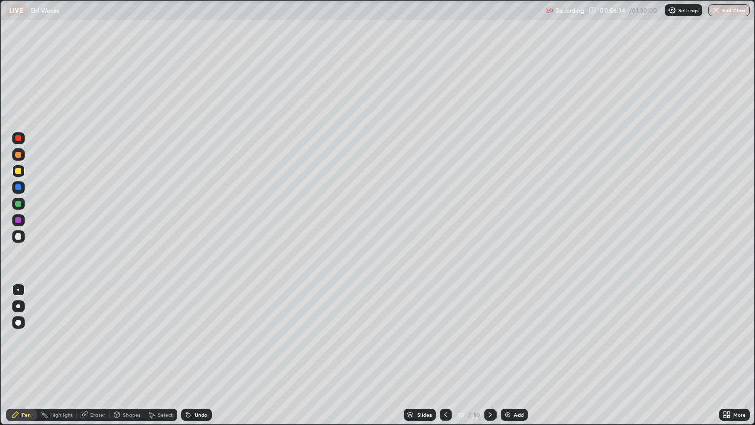
click at [18, 203] on div at bounding box center [18, 204] width 6 height 6
click at [20, 234] on div at bounding box center [18, 237] width 6 height 6
click at [17, 152] on div at bounding box center [18, 155] width 6 height 6
click at [95, 358] on div "Eraser" at bounding box center [97, 414] width 15 height 5
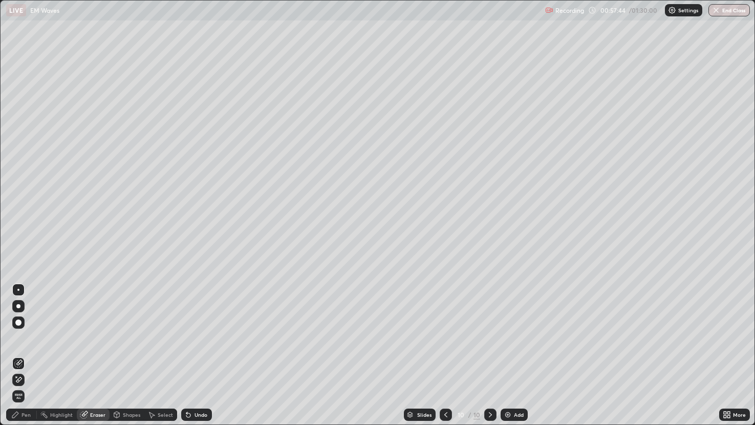
click at [23, 358] on div "Pen" at bounding box center [21, 415] width 31 height 12
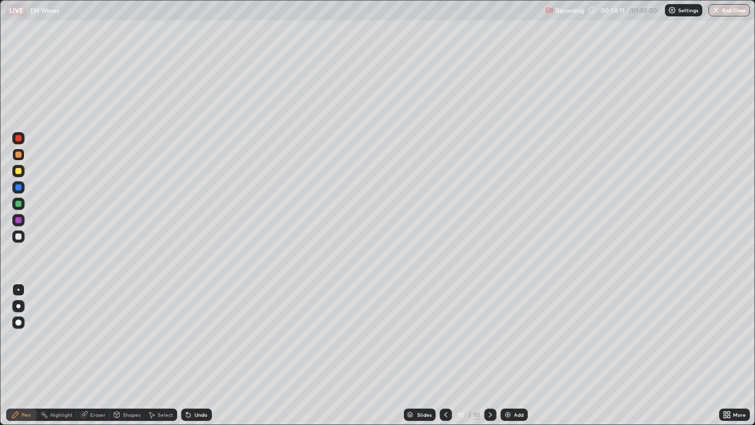
click at [508, 358] on img at bounding box center [508, 415] width 8 height 8
click at [24, 171] on div at bounding box center [18, 171] width 12 height 12
click at [21, 201] on div at bounding box center [18, 204] width 12 height 12
click at [16, 238] on div at bounding box center [18, 237] width 6 height 6
click at [207, 358] on div "Undo" at bounding box center [196, 415] width 31 height 12
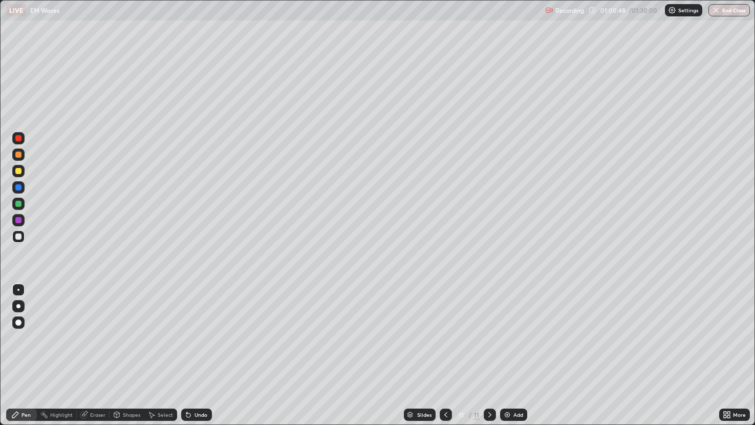
click at [445, 358] on icon at bounding box center [446, 415] width 8 height 8
click at [488, 358] on icon at bounding box center [490, 415] width 8 height 8
click at [446, 358] on icon at bounding box center [446, 415] width 8 height 8
click at [489, 358] on icon at bounding box center [490, 415] width 8 height 8
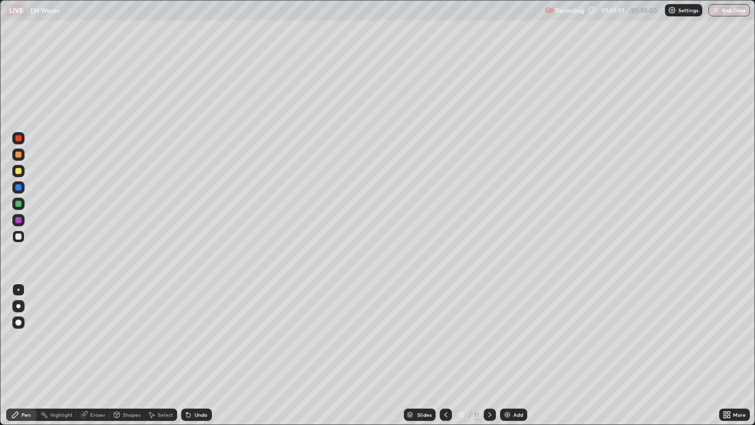
click at [489, 358] on icon at bounding box center [490, 415] width 8 height 8
click at [152, 358] on icon at bounding box center [153, 415] width 6 height 6
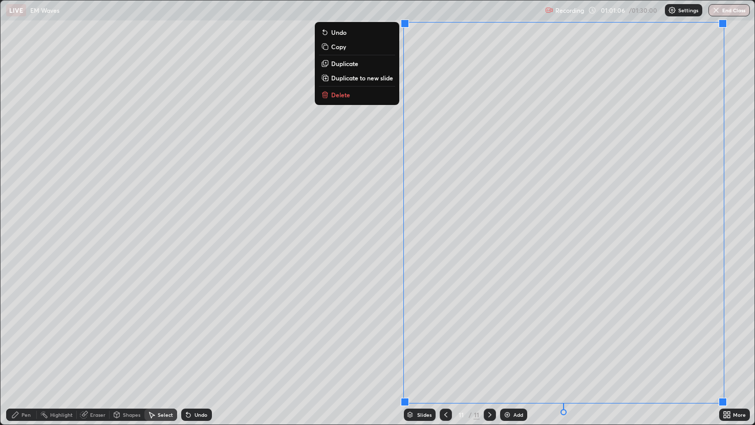
click at [28, 358] on div "Pen" at bounding box center [26, 414] width 9 height 5
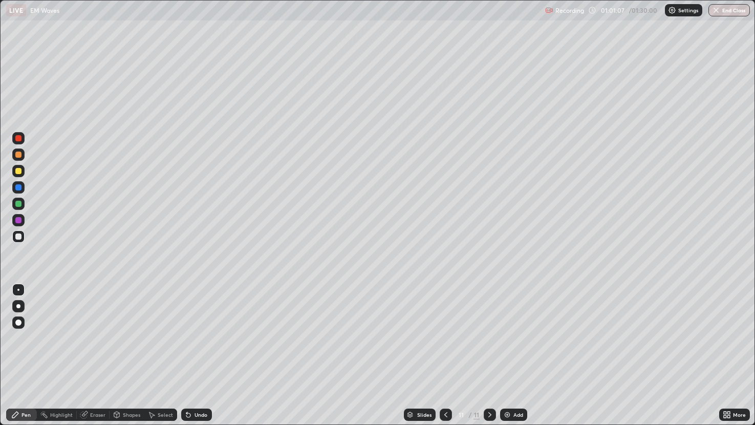
click at [18, 237] on div at bounding box center [18, 237] width 6 height 6
click at [19, 203] on div at bounding box center [18, 204] width 6 height 6
click at [20, 236] on div at bounding box center [18, 237] width 6 height 6
click at [195, 358] on div "Undo" at bounding box center [201, 414] width 13 height 5
click at [192, 358] on div "Undo" at bounding box center [196, 415] width 31 height 12
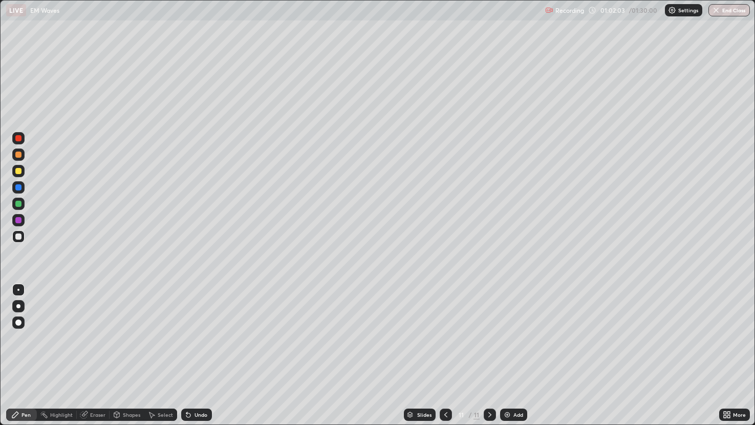
click at [193, 358] on div "Undo" at bounding box center [196, 415] width 31 height 12
click at [19, 171] on div at bounding box center [18, 171] width 6 height 6
click at [163, 358] on div "Select" at bounding box center [165, 414] width 15 height 5
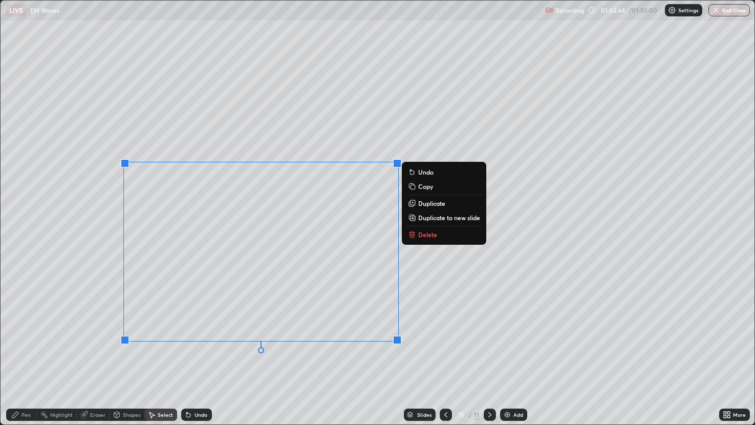
click at [442, 277] on div "0 ° Undo Copy Duplicate Duplicate to new slide Delete" at bounding box center [378, 213] width 755 height 424
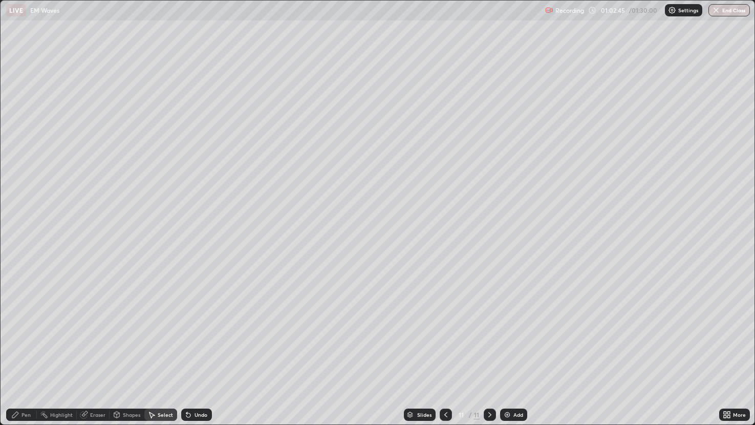
click at [85, 358] on div "Eraser" at bounding box center [93, 415] width 33 height 12
click at [22, 358] on icon at bounding box center [18, 379] width 8 height 9
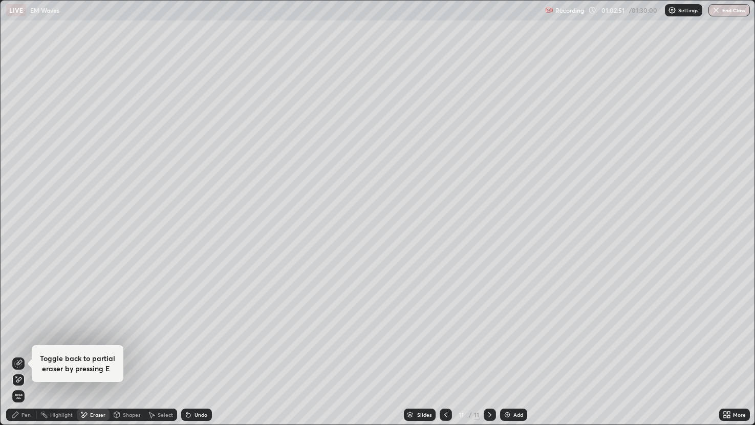
click at [449, 358] on div at bounding box center [446, 415] width 12 height 12
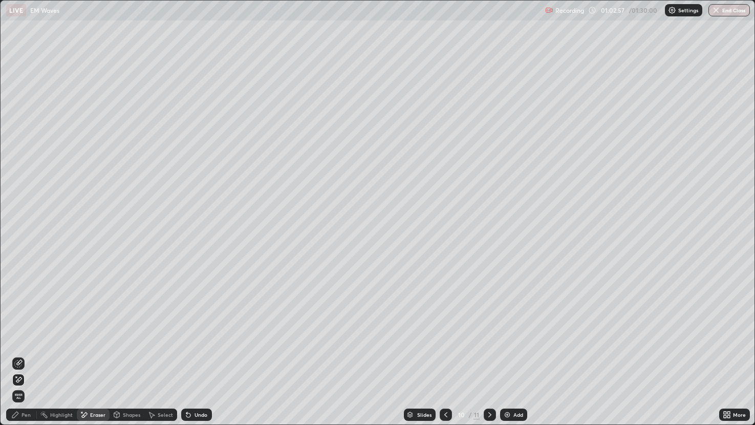
click at [490, 358] on icon at bounding box center [490, 415] width 8 height 8
click at [442, 358] on icon at bounding box center [446, 415] width 8 height 8
click at [448, 358] on div at bounding box center [446, 415] width 12 height 12
click at [10, 358] on div "Pen" at bounding box center [21, 415] width 31 height 12
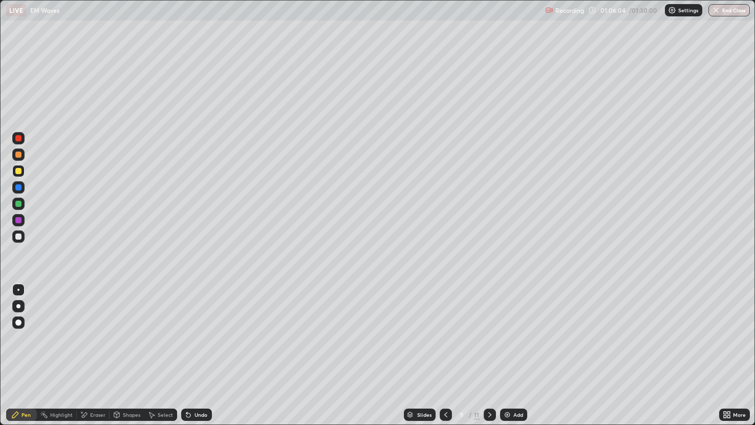
click at [490, 358] on icon at bounding box center [490, 415] width 8 height 8
click at [490, 358] on icon at bounding box center [490, 414] width 3 height 5
click at [445, 358] on icon at bounding box center [446, 415] width 8 height 8
click at [490, 358] on icon at bounding box center [490, 415] width 8 height 8
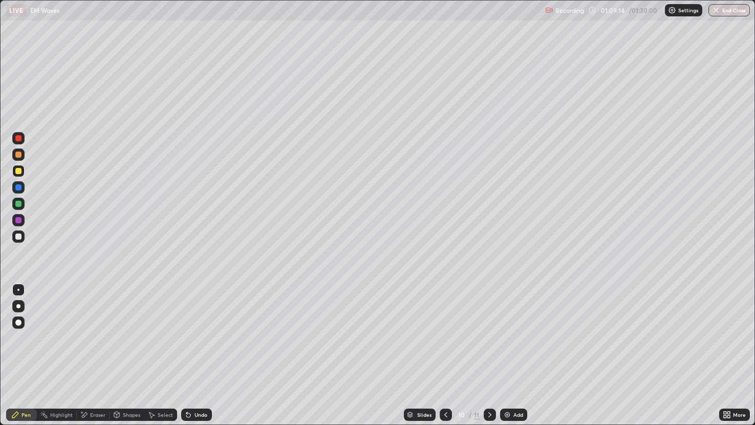
click at [451, 358] on div at bounding box center [446, 415] width 12 height 12
click at [484, 358] on div at bounding box center [490, 415] width 12 height 12
click at [489, 358] on icon at bounding box center [490, 415] width 8 height 8
click at [86, 358] on icon at bounding box center [84, 415] width 8 height 9
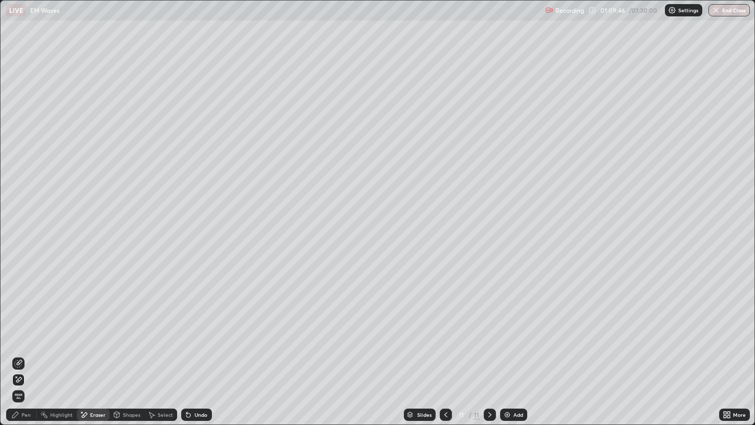
click at [24, 358] on div "Pen" at bounding box center [26, 414] width 9 height 5
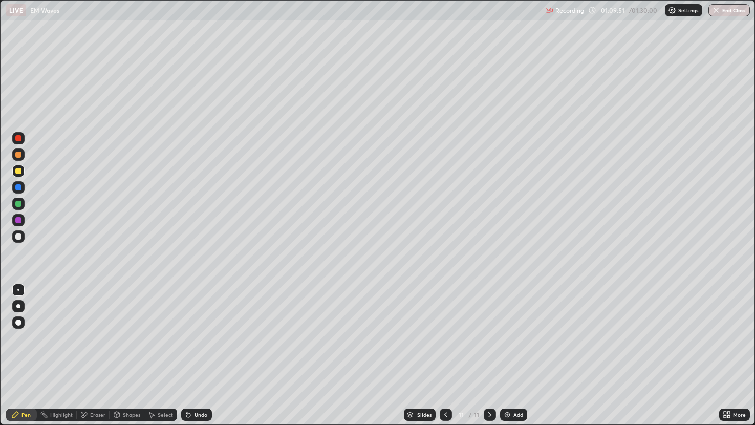
click at [161, 358] on div "Select" at bounding box center [160, 415] width 33 height 12
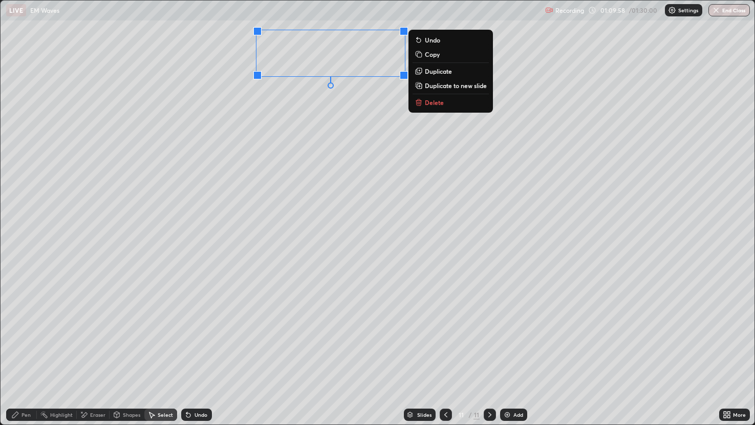
click at [435, 104] on p "Delete" at bounding box center [434, 102] width 19 height 8
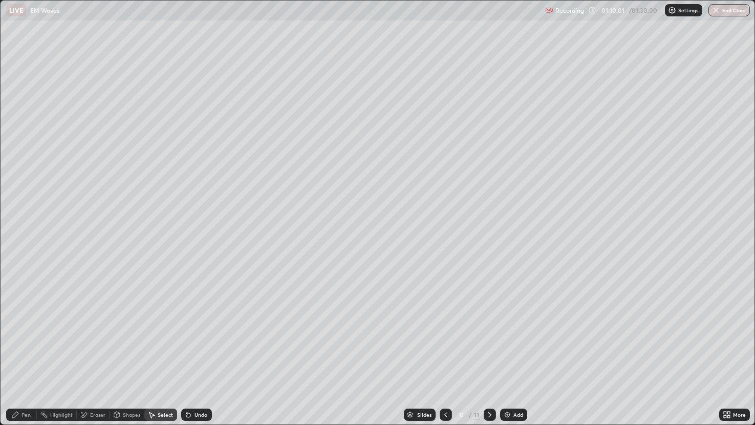
click at [31, 358] on div "Pen" at bounding box center [21, 415] width 31 height 12
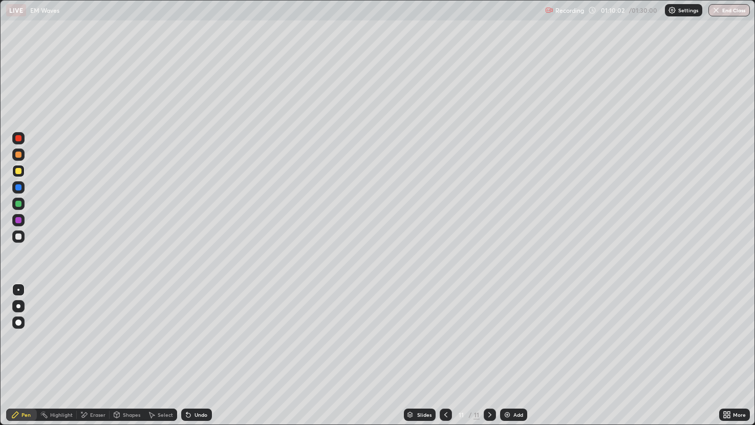
click at [127, 358] on div "Shapes" at bounding box center [127, 415] width 35 height 12
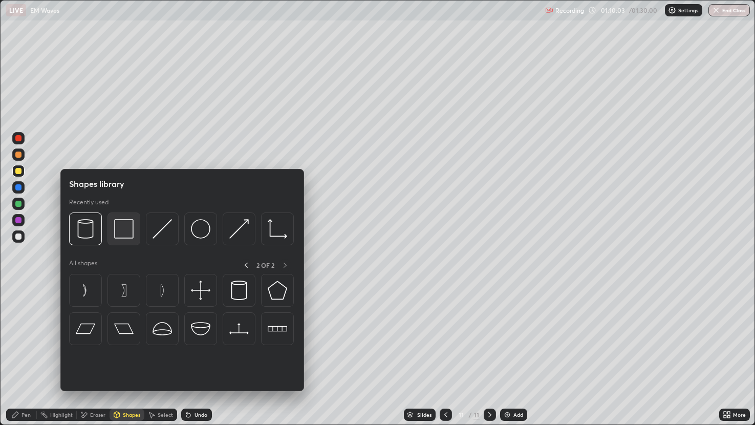
click at [123, 229] on img at bounding box center [123, 228] width 19 height 19
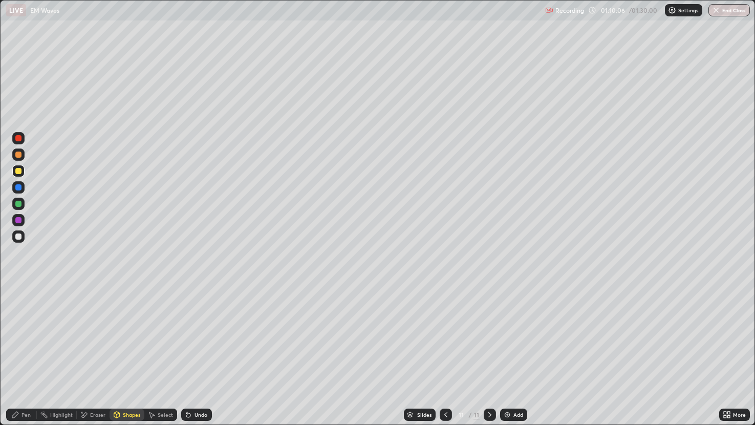
click at [26, 358] on div "Pen" at bounding box center [26, 414] width 9 height 5
click at [20, 222] on div at bounding box center [18, 220] width 6 height 6
click at [13, 153] on div at bounding box center [18, 155] width 12 height 12
click at [202, 358] on div "Undo" at bounding box center [201, 414] width 13 height 5
click at [204, 358] on div "Undo" at bounding box center [201, 414] width 13 height 5
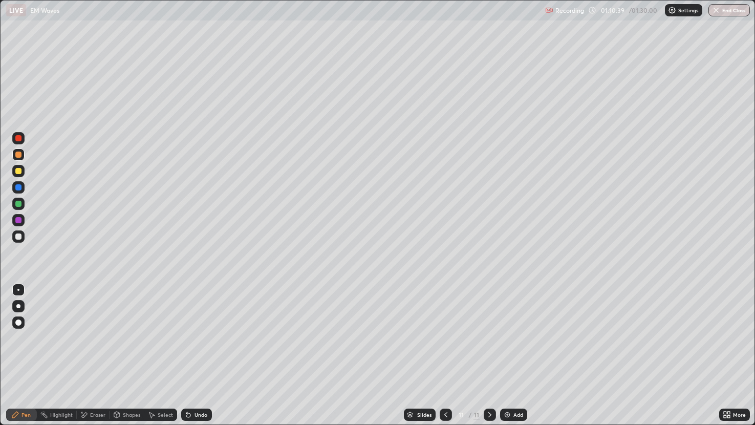
click at [208, 358] on div "Undo" at bounding box center [196, 415] width 31 height 12
click at [203, 358] on div "Undo" at bounding box center [196, 415] width 31 height 12
click at [23, 233] on div at bounding box center [18, 236] width 12 height 12
click at [167, 358] on div "Select" at bounding box center [160, 415] width 33 height 12
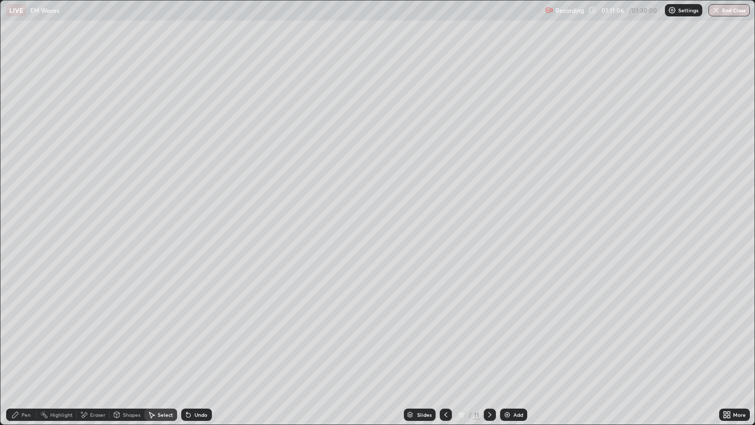
click at [199, 358] on div "Undo" at bounding box center [201, 414] width 13 height 5
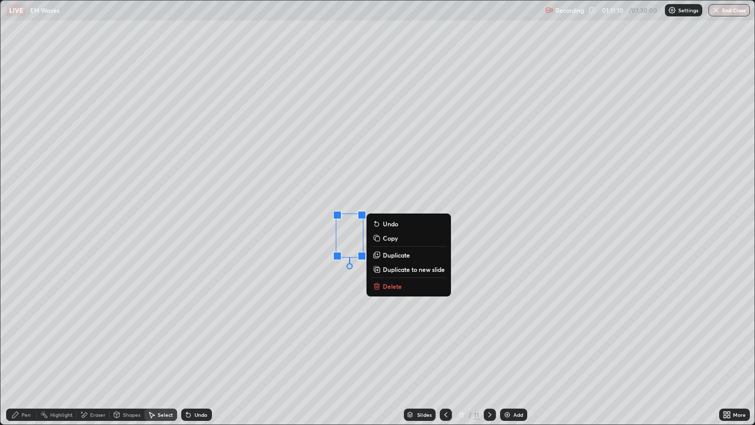
click at [121, 358] on div "Shapes" at bounding box center [127, 415] width 35 height 12
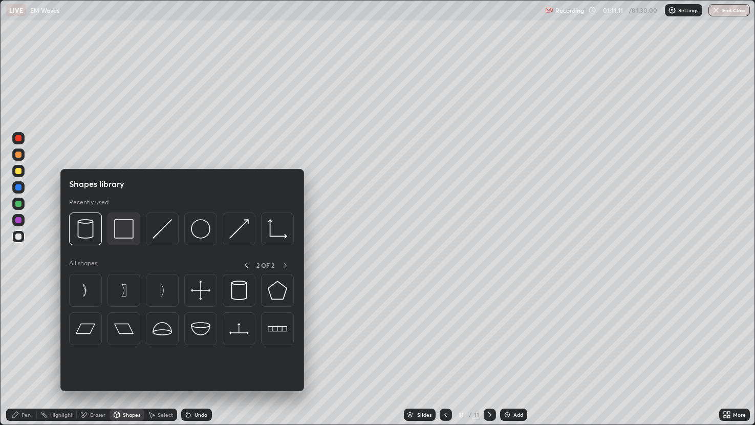
click at [128, 236] on img at bounding box center [123, 228] width 19 height 19
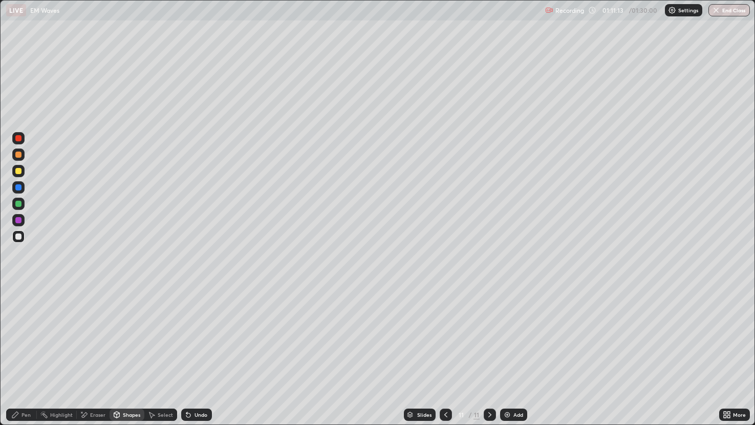
click at [25, 358] on div "Pen" at bounding box center [26, 414] width 9 height 5
click at [166, 358] on div "Select" at bounding box center [160, 415] width 33 height 12
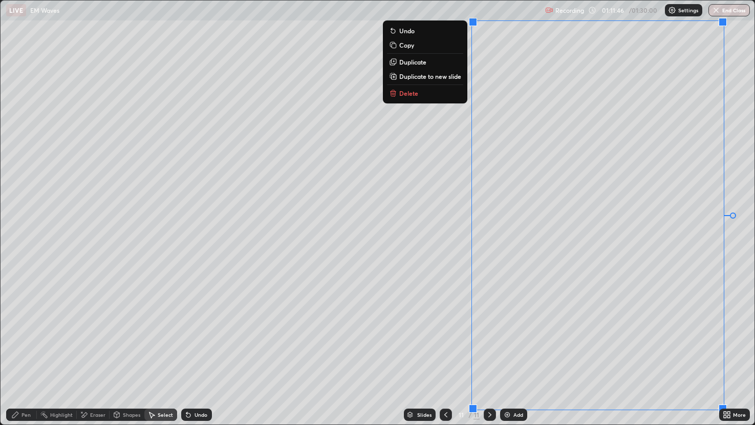
click at [3, 61] on div "0 ° Undo Copy Duplicate Duplicate to new slide Delete" at bounding box center [378, 213] width 755 height 424
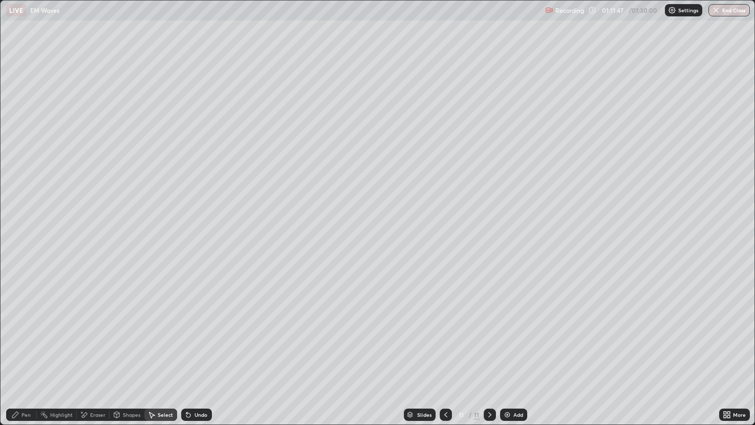
click at [3, 61] on div "0 ° Undo Copy Duplicate Duplicate to new slide Delete" at bounding box center [378, 213] width 755 height 424
click at [15, 358] on icon at bounding box center [15, 415] width 8 height 8
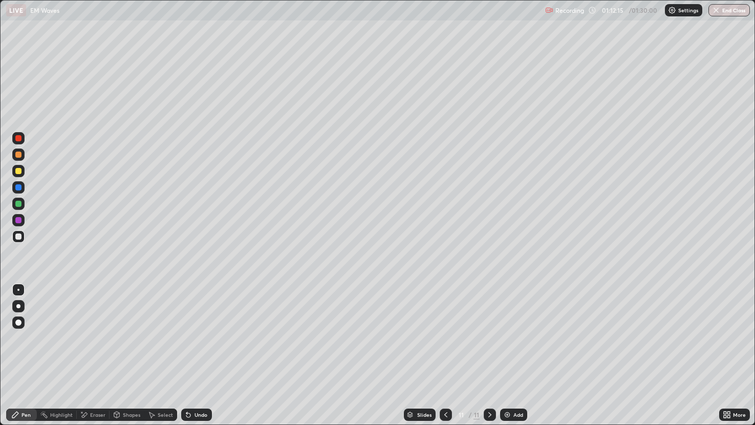
click at [151, 358] on icon at bounding box center [153, 415] width 6 height 6
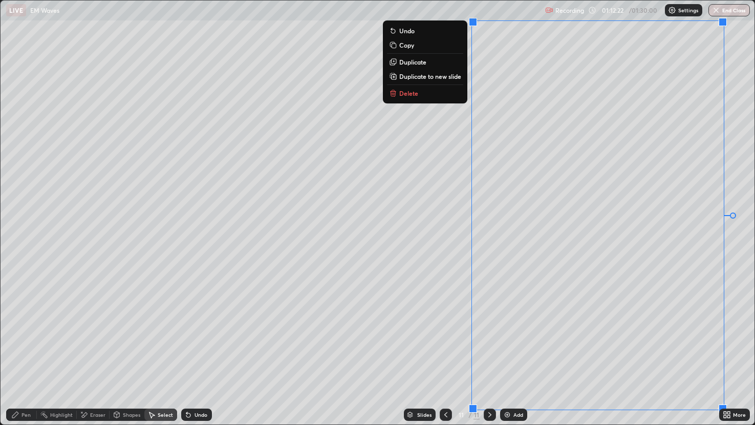
click at [418, 78] on p "Duplicate to new slide" at bounding box center [430, 76] width 62 height 8
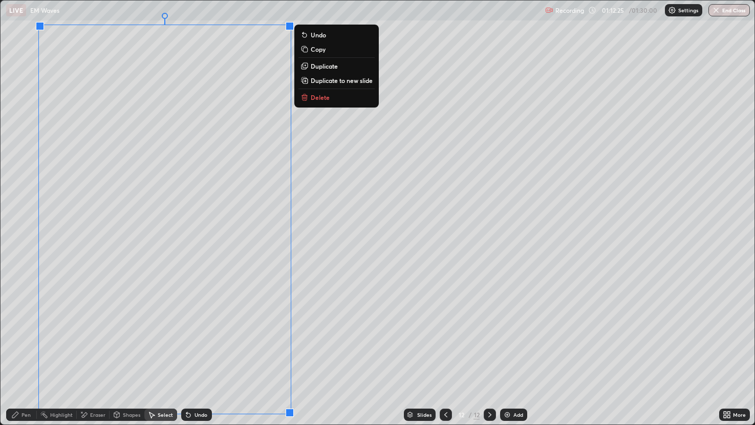
click at [30, 358] on div "Pen" at bounding box center [21, 415] width 31 height 20
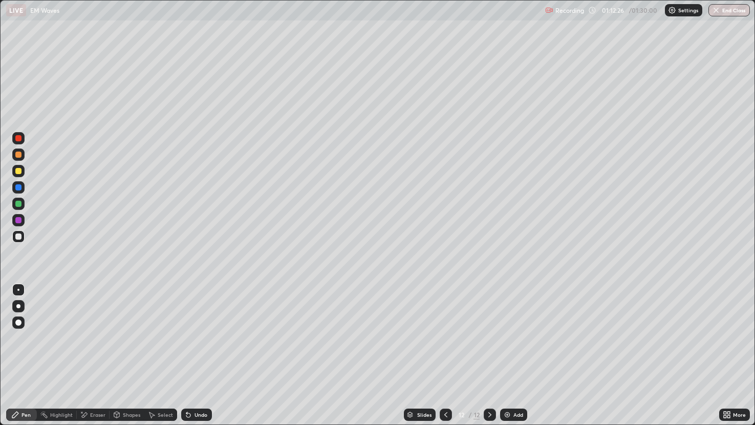
click at [16, 220] on div at bounding box center [18, 220] width 6 height 6
click at [199, 358] on div "Undo" at bounding box center [196, 415] width 31 height 12
click at [445, 358] on icon at bounding box center [446, 415] width 8 height 8
click at [488, 358] on icon at bounding box center [490, 415] width 8 height 8
click at [20, 207] on div at bounding box center [18, 204] width 12 height 12
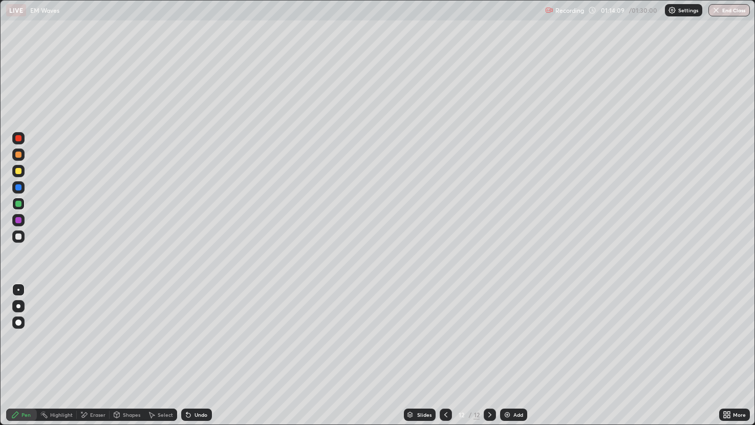
click at [24, 240] on div at bounding box center [18, 236] width 12 height 12
click at [188, 358] on div "Undo" at bounding box center [196, 415] width 31 height 12
click at [193, 358] on div "Undo" at bounding box center [196, 415] width 31 height 12
click at [186, 358] on icon at bounding box center [186, 412] width 1 height 1
click at [188, 358] on icon at bounding box center [188, 415] width 4 height 4
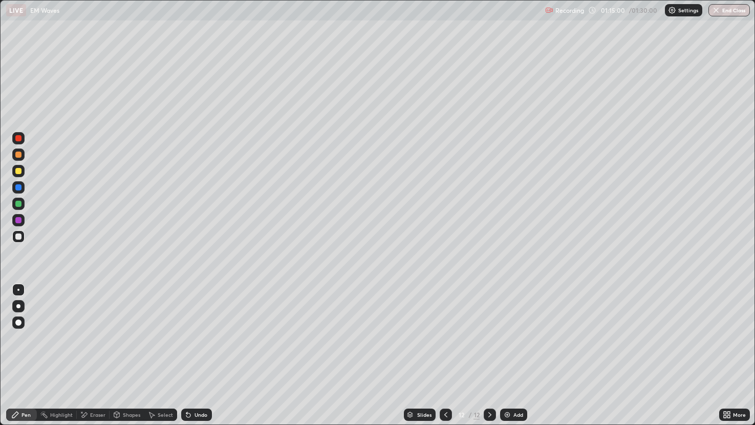
click at [17, 171] on div at bounding box center [18, 171] width 6 height 6
click at [14, 206] on div at bounding box center [18, 204] width 12 height 12
click at [13, 173] on div at bounding box center [18, 171] width 12 height 12
click at [22, 238] on div at bounding box center [18, 236] width 12 height 12
click at [509, 358] on img at bounding box center [507, 415] width 8 height 8
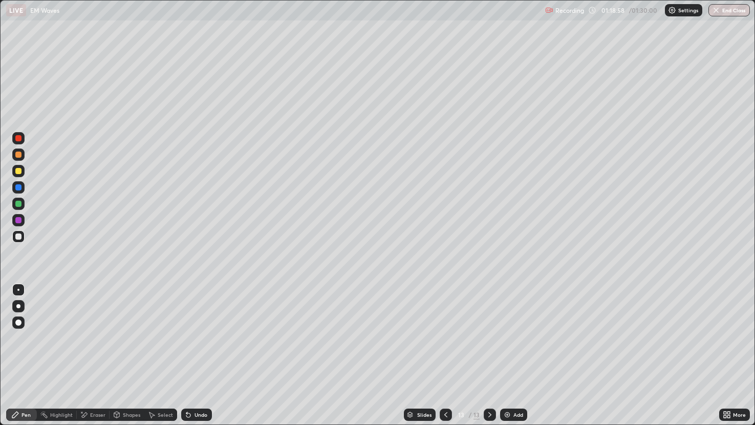
click at [17, 157] on div at bounding box center [18, 155] width 6 height 6
click at [20, 224] on div at bounding box center [18, 220] width 12 height 12
click at [19, 160] on div at bounding box center [18, 155] width 12 height 12
click at [20, 205] on div at bounding box center [18, 204] width 6 height 6
click at [20, 174] on div at bounding box center [18, 171] width 6 height 6
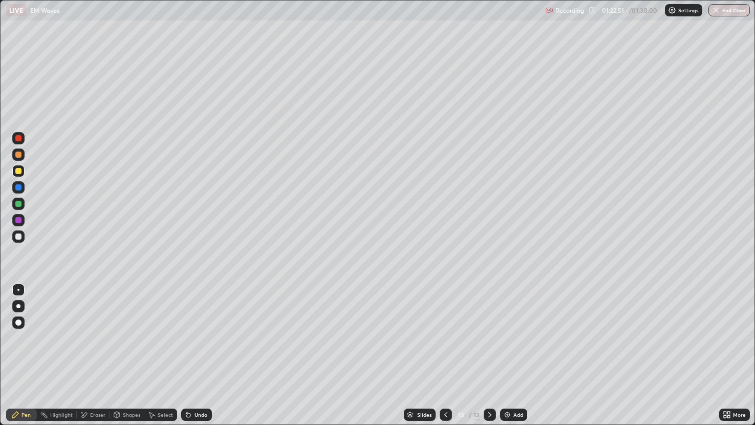
click at [21, 239] on div at bounding box center [18, 236] width 12 height 12
click at [205, 358] on div "Undo" at bounding box center [196, 415] width 31 height 12
click at [23, 215] on div at bounding box center [18, 220] width 12 height 12
click at [444, 358] on icon at bounding box center [446, 415] width 8 height 8
click at [446, 358] on icon at bounding box center [446, 415] width 8 height 8
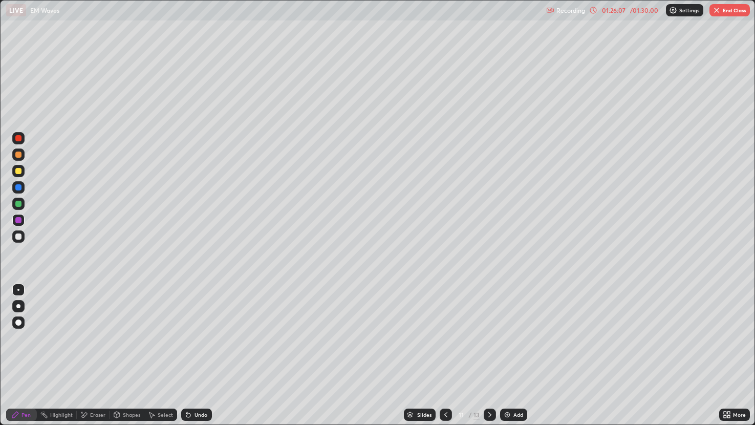
click at [445, 358] on icon at bounding box center [446, 415] width 8 height 8
click at [492, 358] on div at bounding box center [490, 415] width 12 height 12
click at [494, 358] on div at bounding box center [490, 415] width 12 height 12
click at [737, 358] on div "More" at bounding box center [735, 415] width 31 height 12
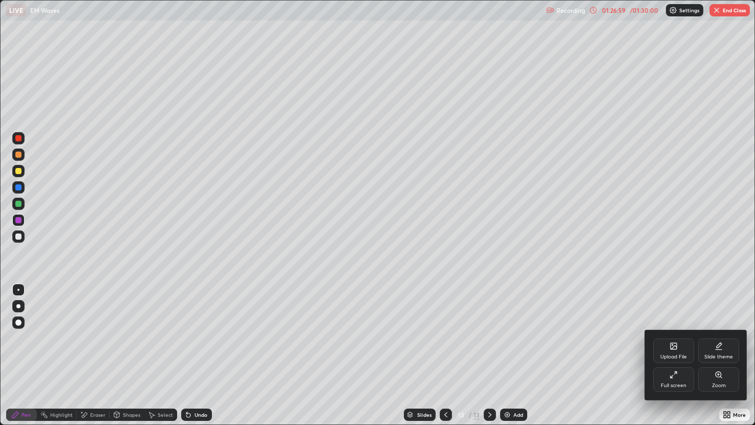
click at [684, 353] on div "Upload File" at bounding box center [674, 351] width 41 height 25
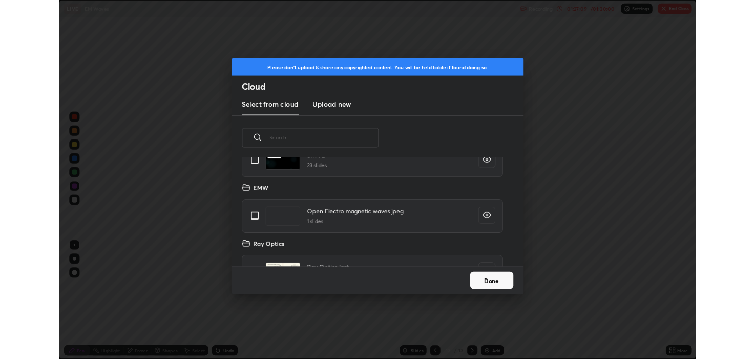
scroll to position [556, 0]
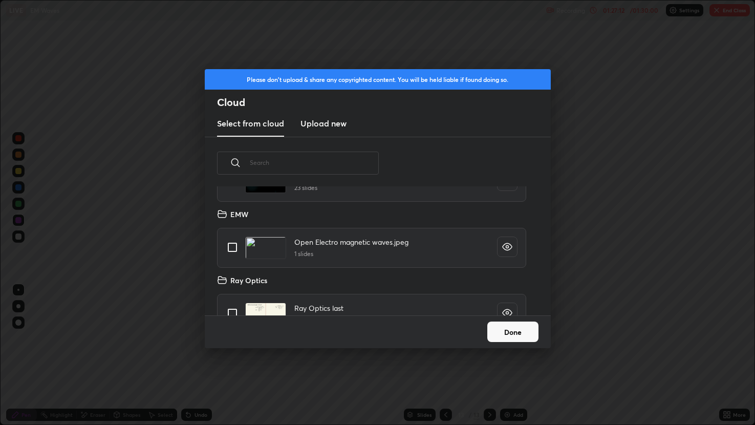
click at [231, 248] on input "grid" at bounding box center [233, 248] width 22 height 22
checkbox input "true"
click at [520, 333] on button "Done" at bounding box center [513, 332] width 51 height 20
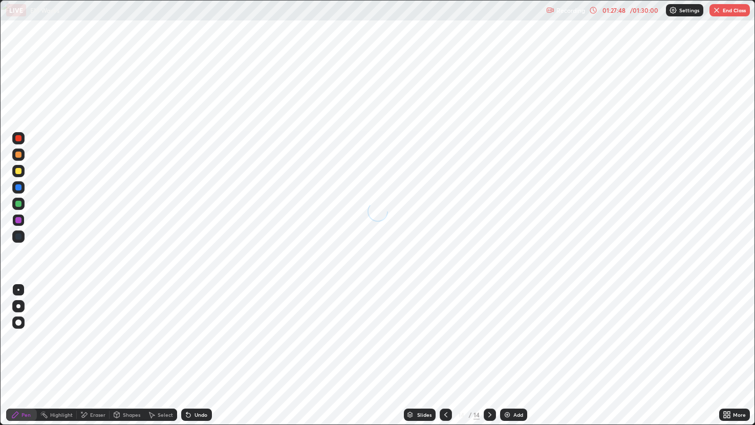
click at [446, 358] on icon at bounding box center [446, 415] width 8 height 8
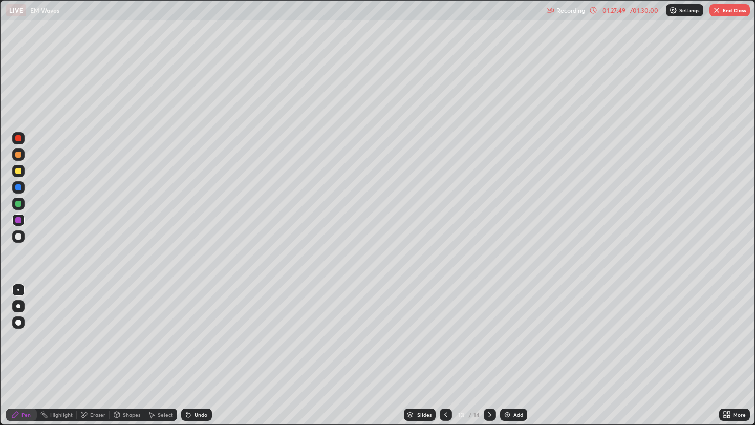
click at [495, 358] on div at bounding box center [490, 415] width 12 height 12
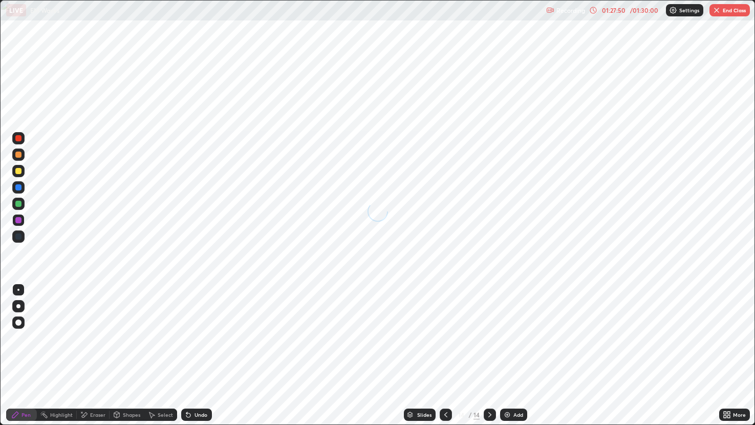
click at [740, 358] on div "More" at bounding box center [739, 414] width 13 height 5
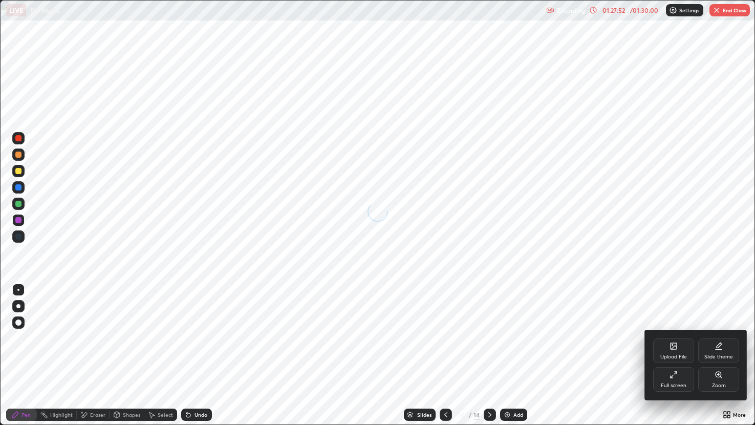
click at [736, 358] on div at bounding box center [377, 212] width 755 height 425
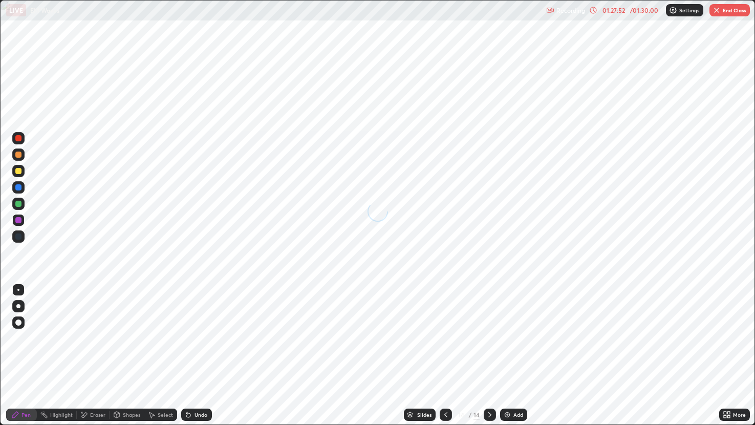
click at [733, 358] on div "More" at bounding box center [739, 414] width 13 height 5
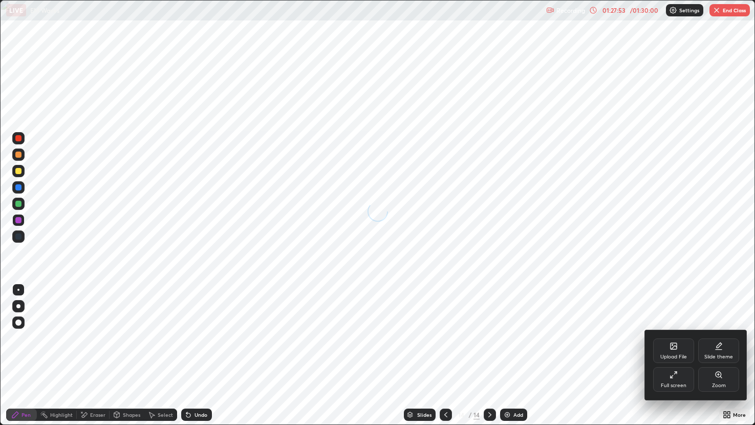
click at [687, 358] on div "Full screen" at bounding box center [674, 379] width 41 height 25
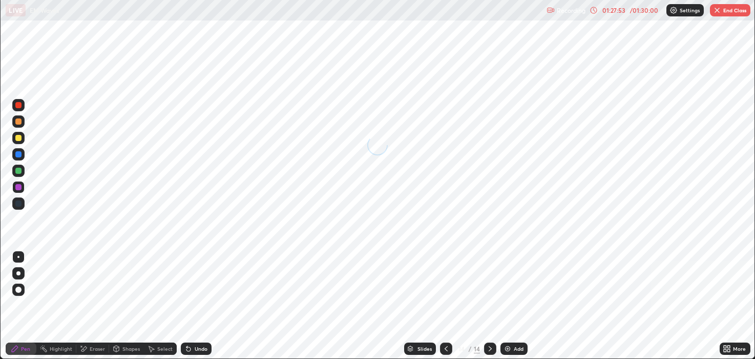
scroll to position [50856, 50459]
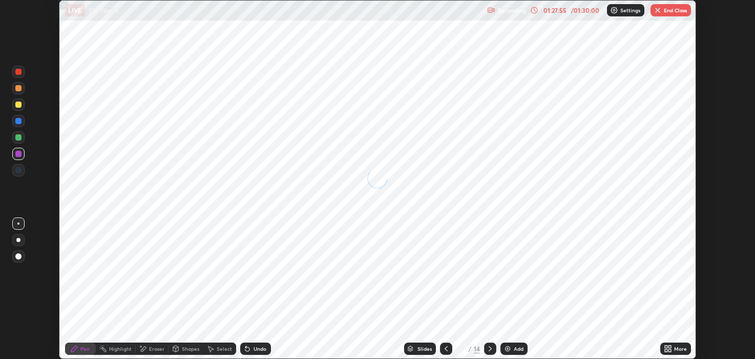
click at [678, 346] on div "More" at bounding box center [680, 348] width 13 height 5
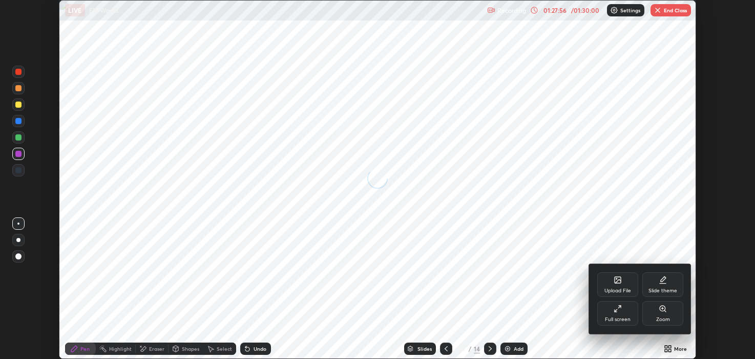
click at [622, 288] on div "Upload File" at bounding box center [617, 290] width 27 height 5
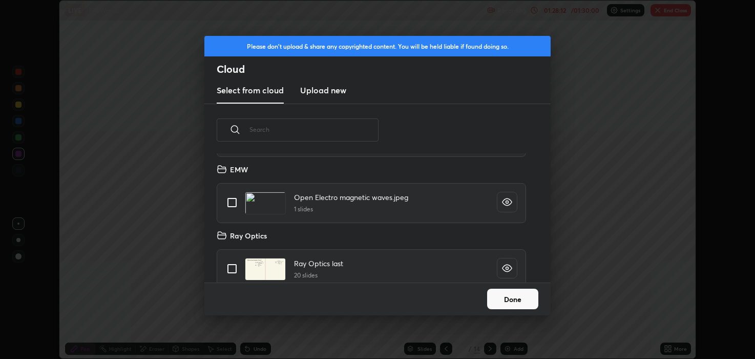
scroll to position [685, 0]
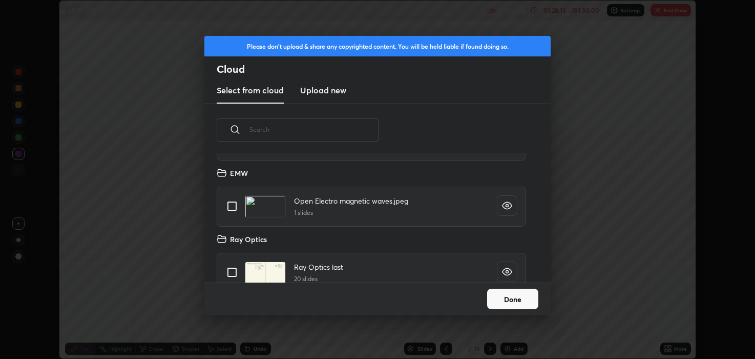
click at [503, 206] on icon "grid" at bounding box center [507, 205] width 10 height 10
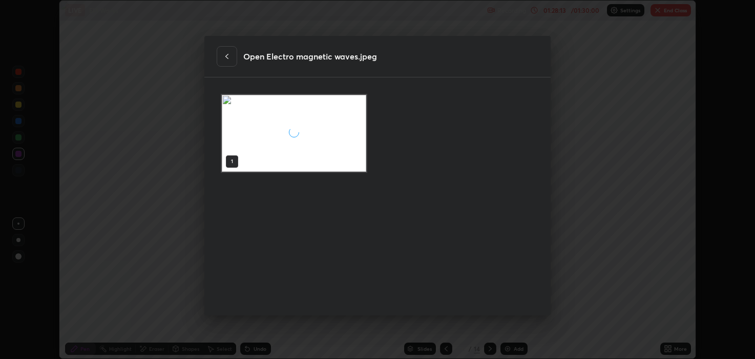
scroll to position [222, 317]
click at [226, 58] on icon at bounding box center [227, 56] width 8 height 8
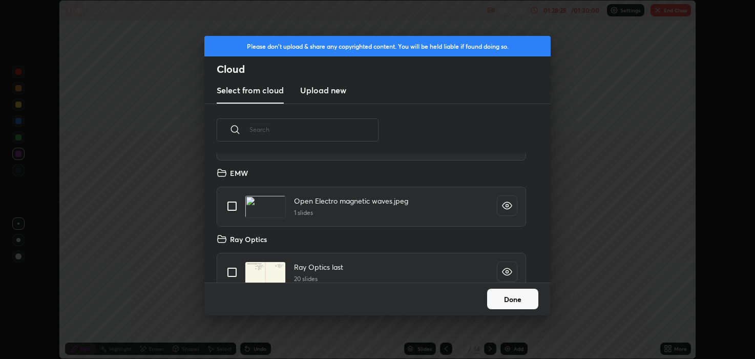
click at [178, 79] on div "Please don't upload & share any copyrighted content. You will be held liable if…" at bounding box center [377, 179] width 755 height 359
click at [579, 203] on div "Please don't upload & share any copyrighted content. You will be held liable if…" at bounding box center [377, 179] width 755 height 359
click at [509, 294] on button "Done" at bounding box center [512, 298] width 51 height 20
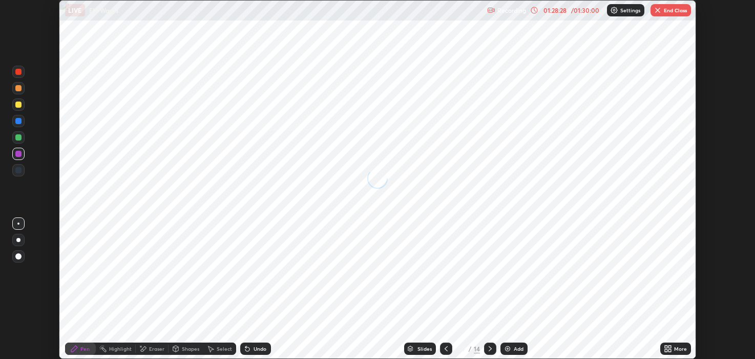
click at [450, 347] on div at bounding box center [446, 348] width 12 height 12
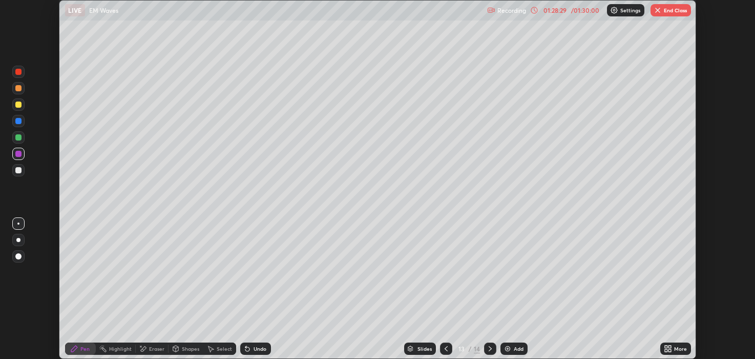
click at [490, 348] on icon at bounding box center [490, 348] width 3 height 5
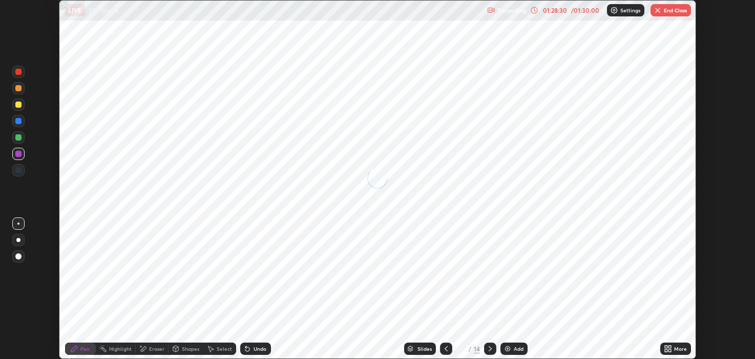
click at [669, 350] on icon at bounding box center [669, 350] width 3 height 3
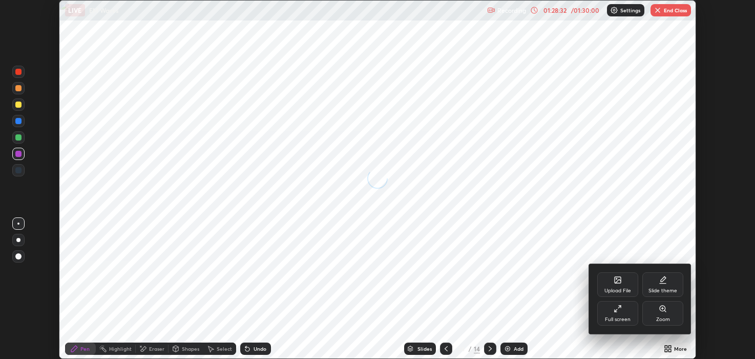
click at [579, 297] on div at bounding box center [377, 179] width 755 height 359
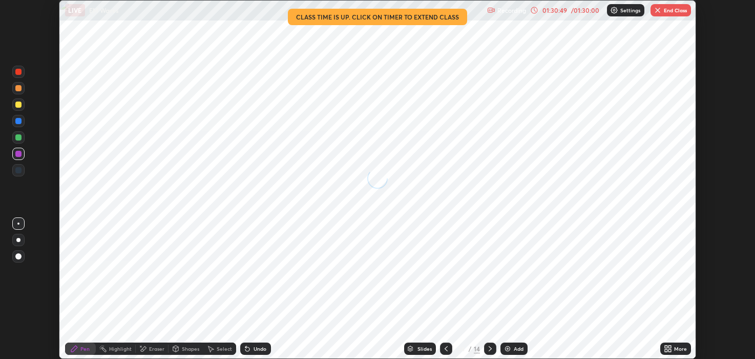
click at [678, 13] on button "End Class" at bounding box center [670, 10] width 40 height 12
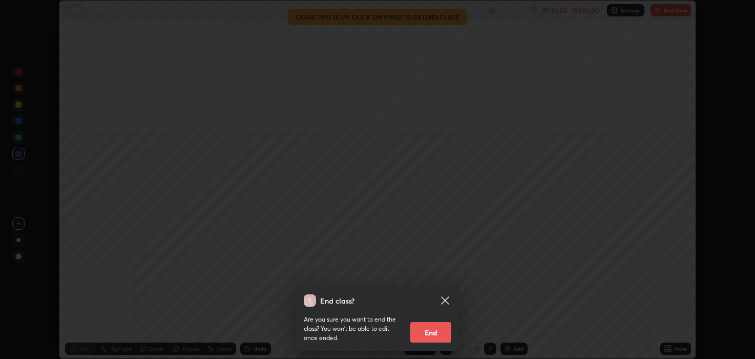
click at [446, 326] on button "End" at bounding box center [430, 332] width 41 height 20
